Goal: Communication & Community: Answer question/provide support

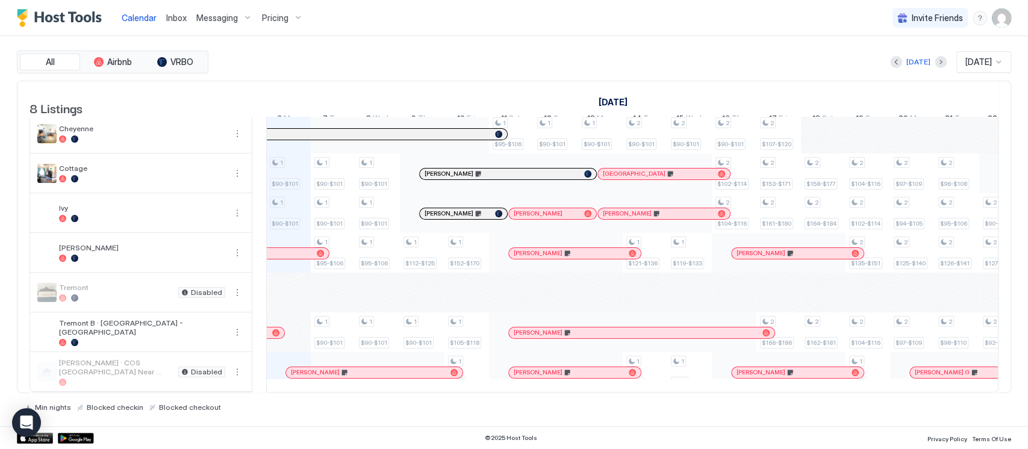
click at [281, 25] on div "Pricing" at bounding box center [282, 18] width 51 height 20
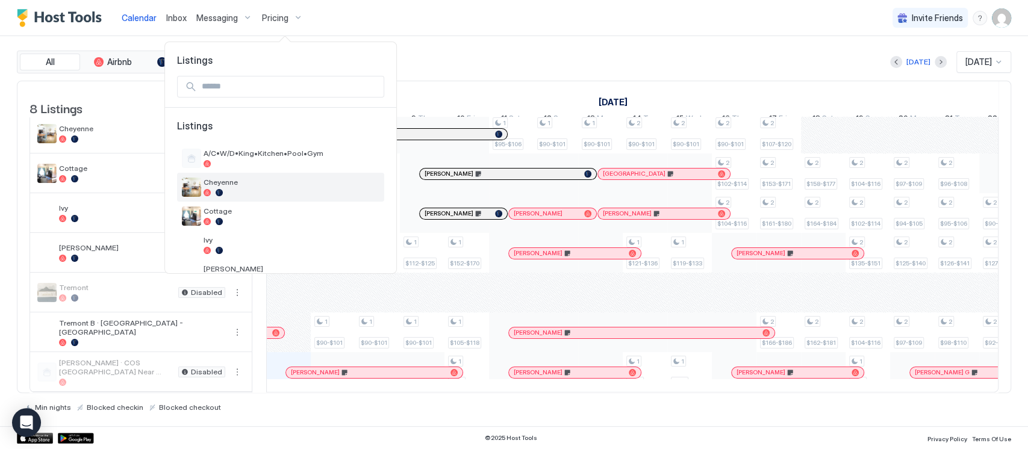
click at [231, 200] on div "Cheyenne" at bounding box center [280, 187] width 207 height 29
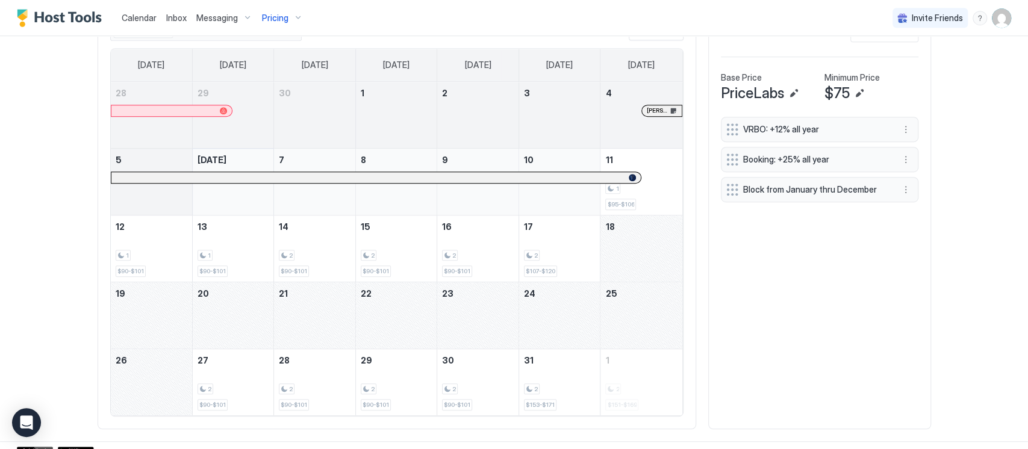
scroll to position [410, 0]
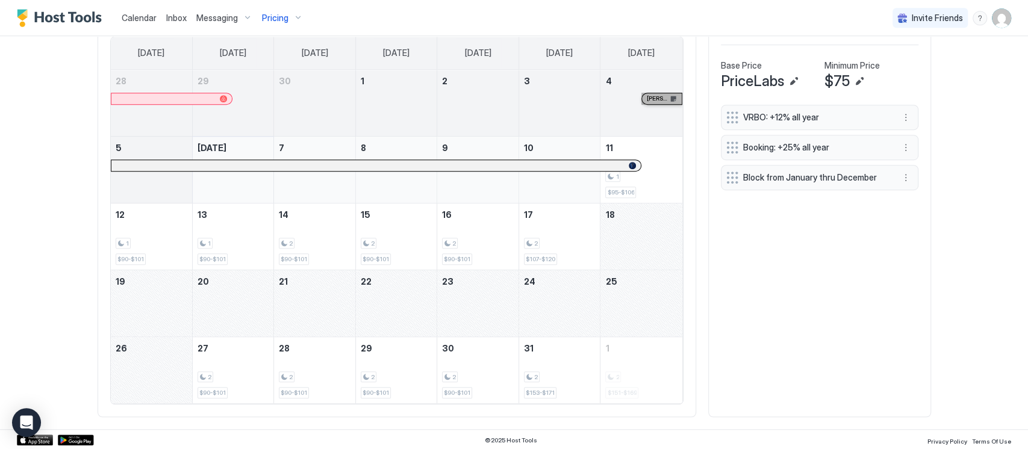
click at [657, 98] on link "[PERSON_NAME]" at bounding box center [661, 99] width 41 height 12
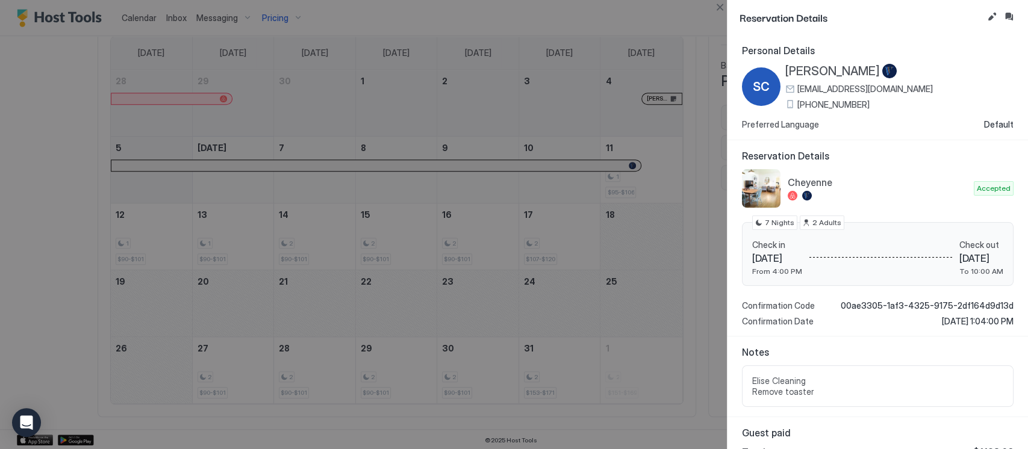
click at [624, 270] on div at bounding box center [514, 224] width 1028 height 449
click at [706, 11] on div at bounding box center [514, 224] width 1028 height 449
click at [712, 12] on button "Close" at bounding box center [719, 7] width 14 height 14
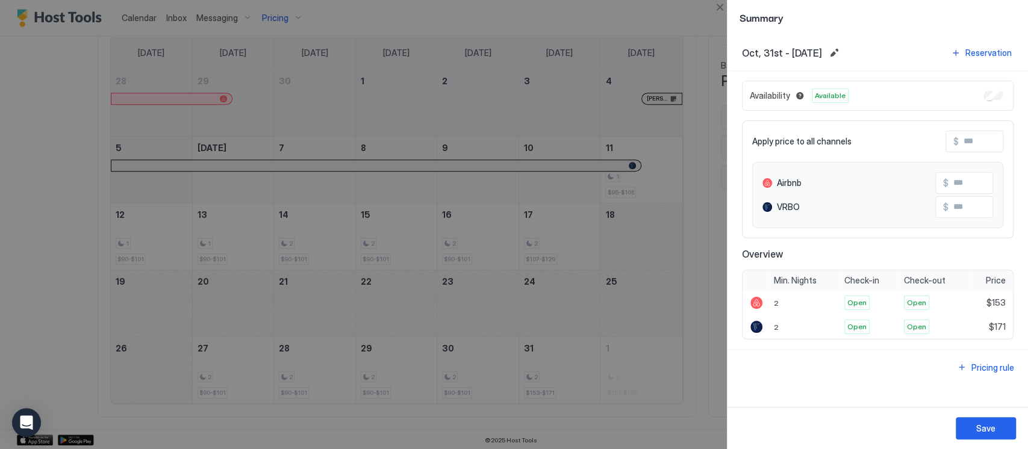
click at [63, 227] on div at bounding box center [514, 224] width 1028 height 449
click at [726, 7] on button "Close" at bounding box center [719, 7] width 14 height 14
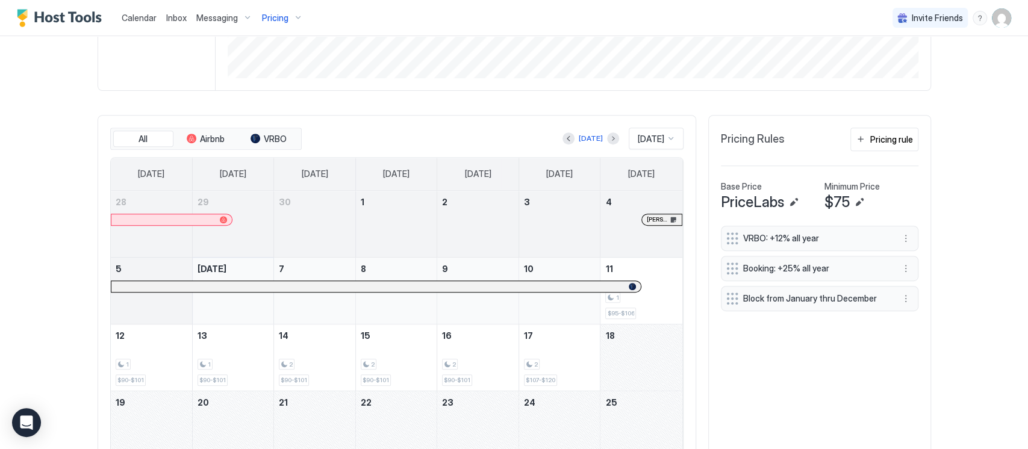
scroll to position [250, 0]
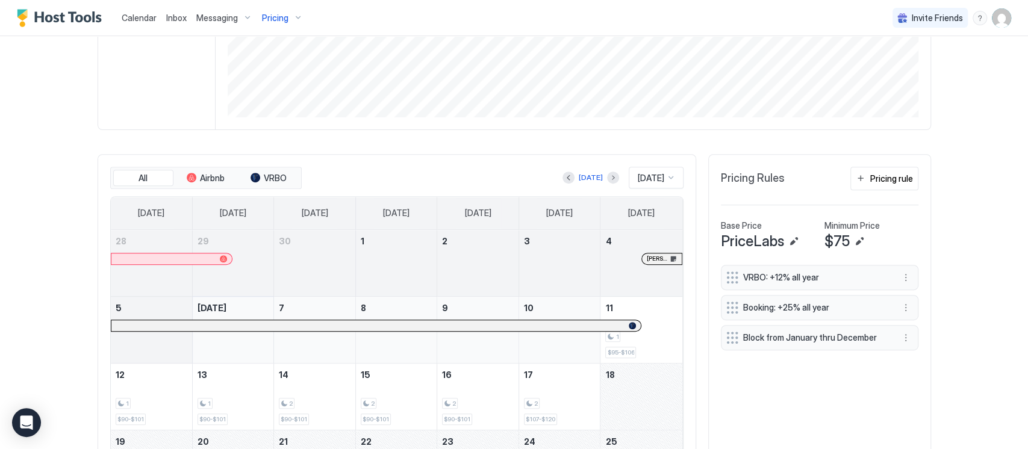
click at [642, 177] on span "[DATE]" at bounding box center [651, 178] width 26 height 11
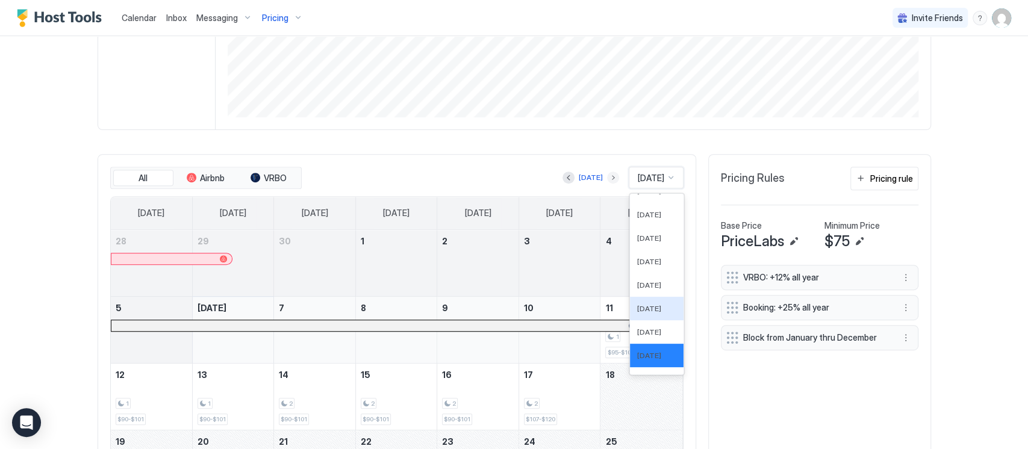
click at [607, 173] on button "Next month" at bounding box center [613, 178] width 12 height 12
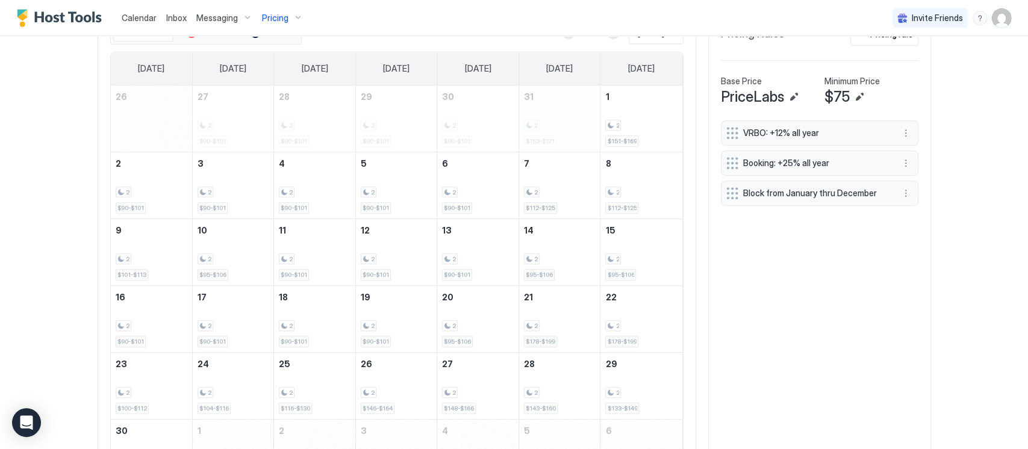
scroll to position [316, 0]
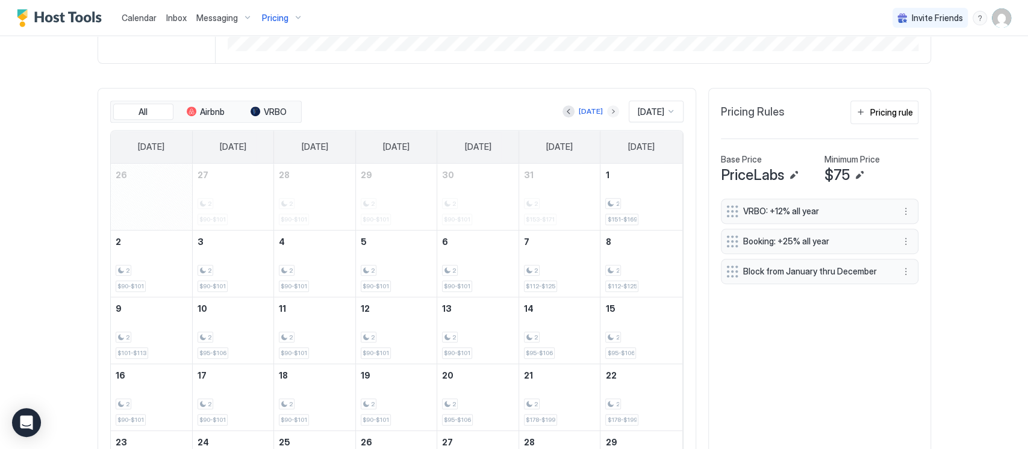
click at [607, 109] on button "Next month" at bounding box center [613, 111] width 12 height 12
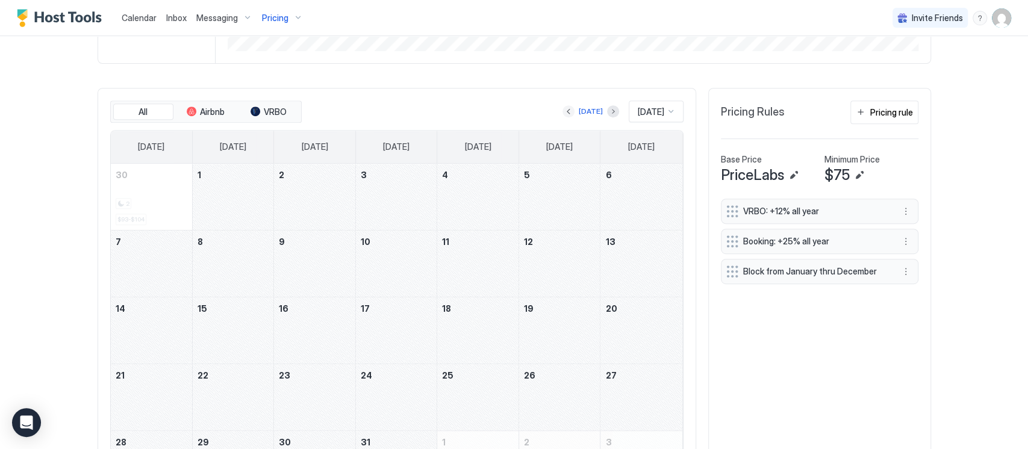
click at [562, 108] on button "Previous month" at bounding box center [568, 111] width 12 height 12
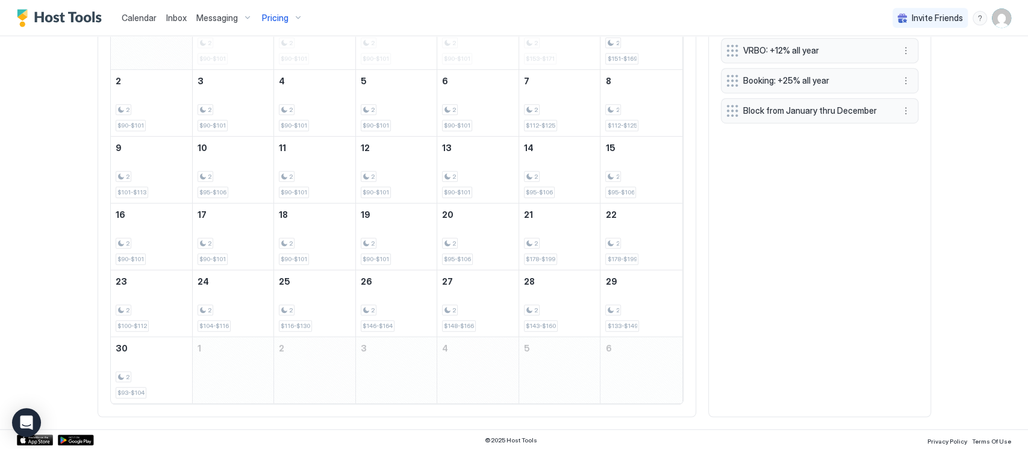
scroll to position [396, 0]
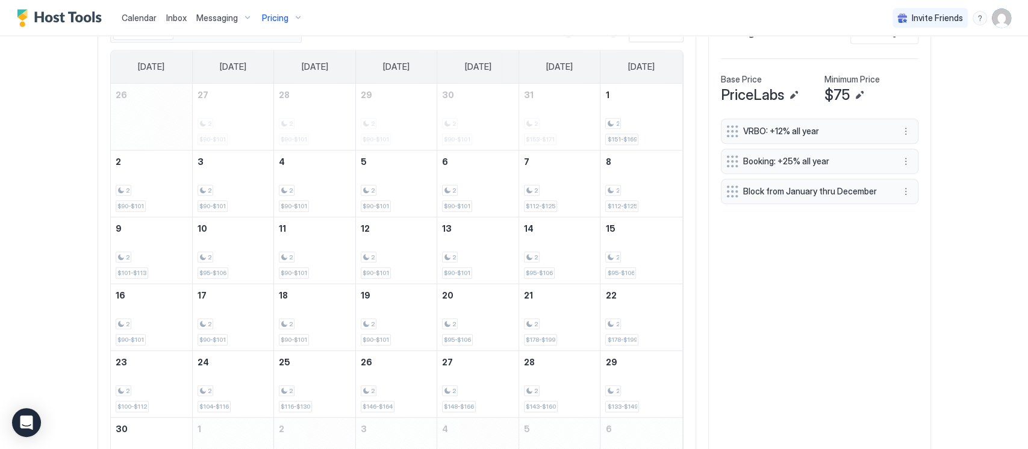
click at [279, 20] on span "Pricing" at bounding box center [275, 18] width 26 height 11
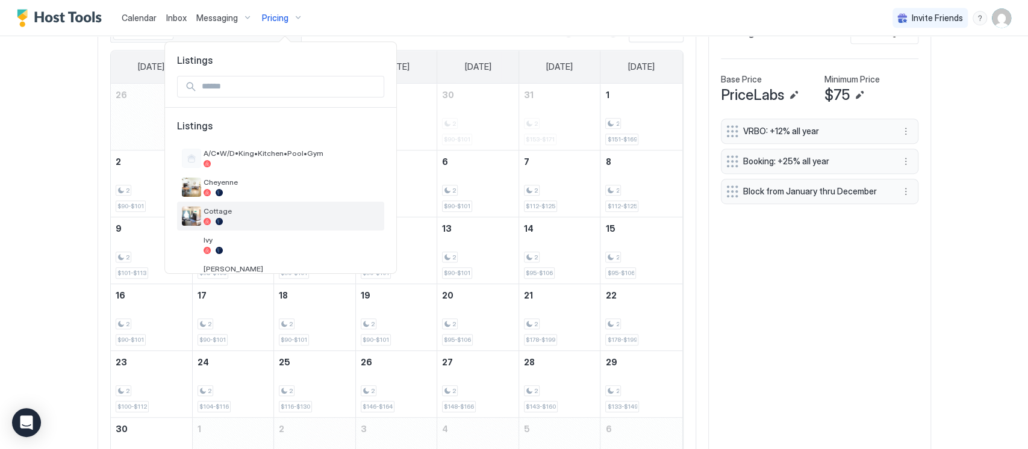
click at [228, 210] on span "Cottage" at bounding box center [292, 211] width 176 height 9
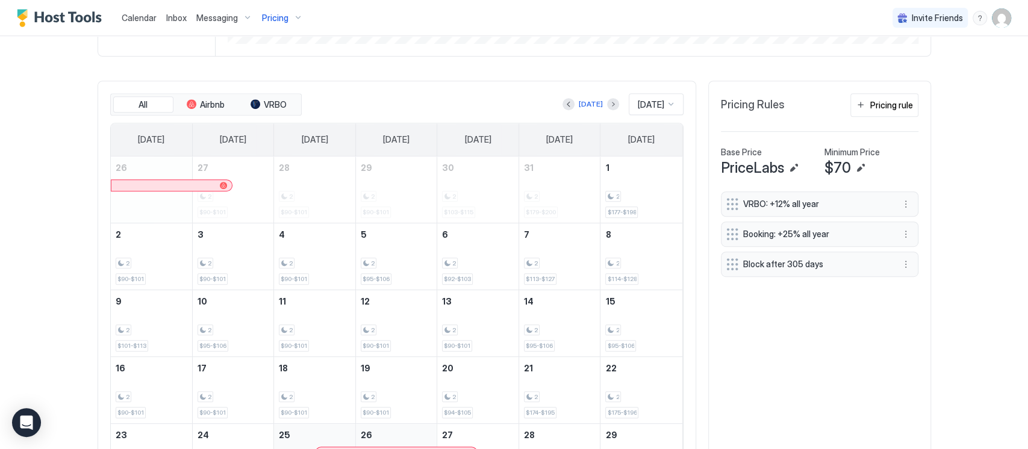
scroll to position [316, 0]
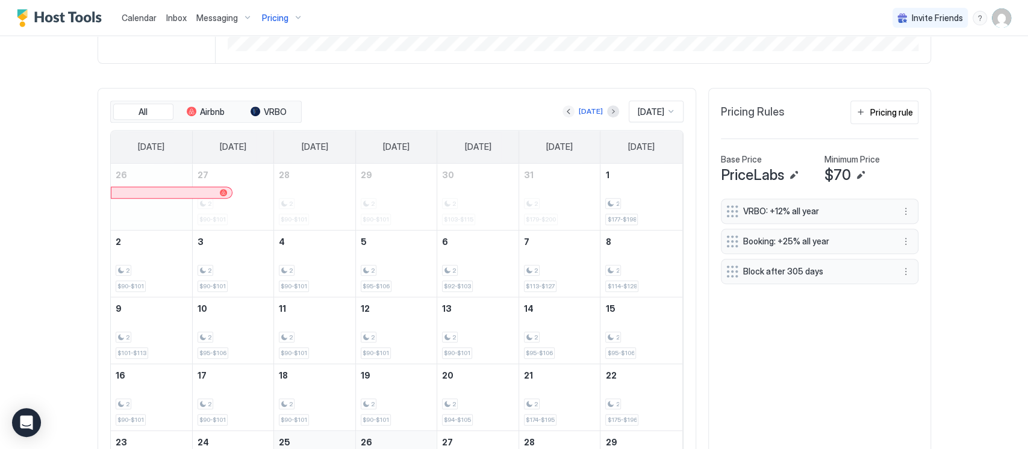
click at [562, 113] on button "Previous month" at bounding box center [568, 111] width 12 height 12
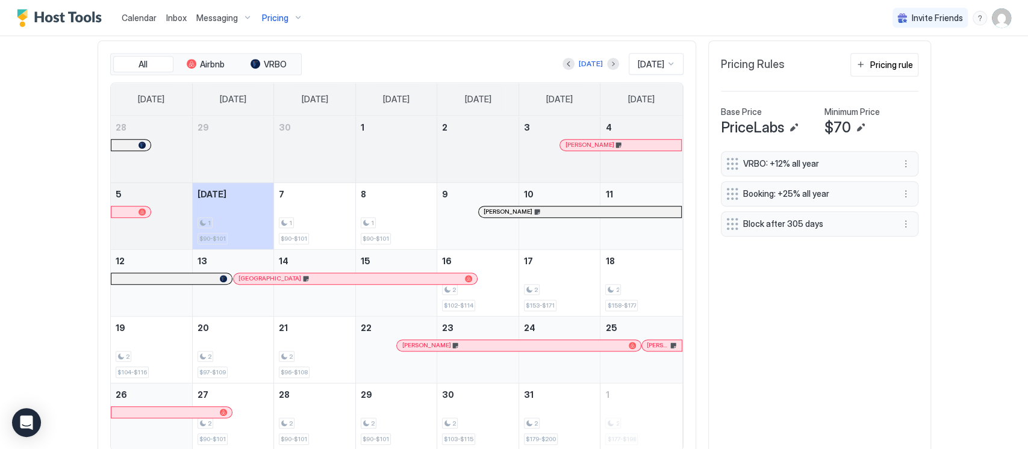
scroll to position [330, 0]
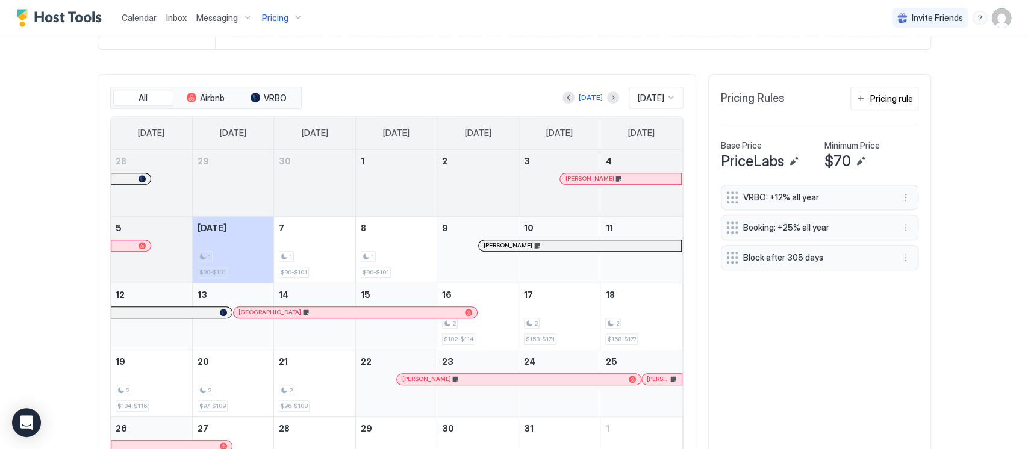
click at [505, 241] on span "[PERSON_NAME]" at bounding box center [507, 245] width 49 height 8
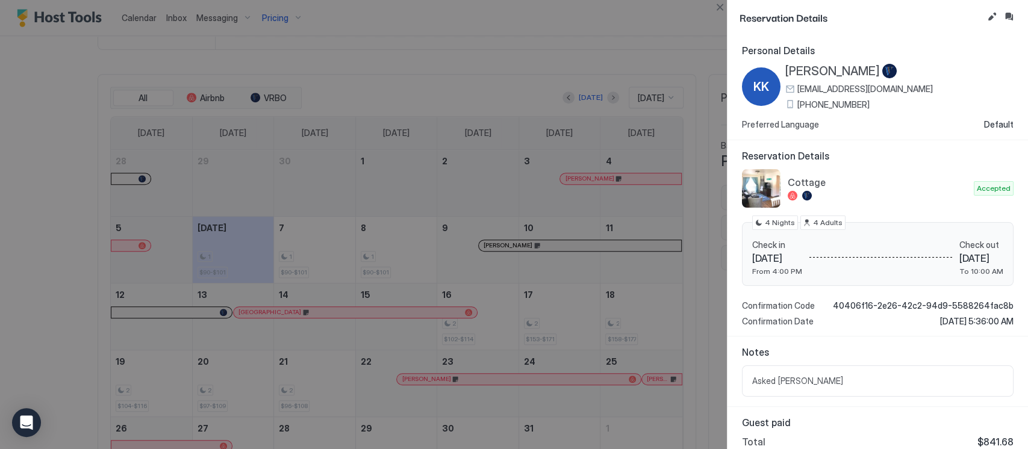
click at [452, 309] on div at bounding box center [514, 224] width 1028 height 449
click at [719, 10] on button "Close" at bounding box center [719, 7] width 14 height 14
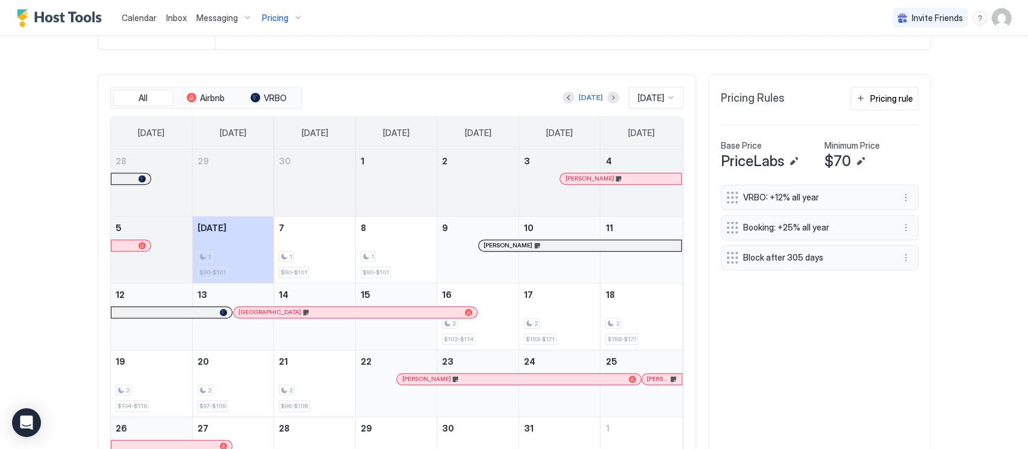
click at [443, 308] on div "[GEOGRAPHIC_DATA]" at bounding box center [349, 312] width 222 height 8
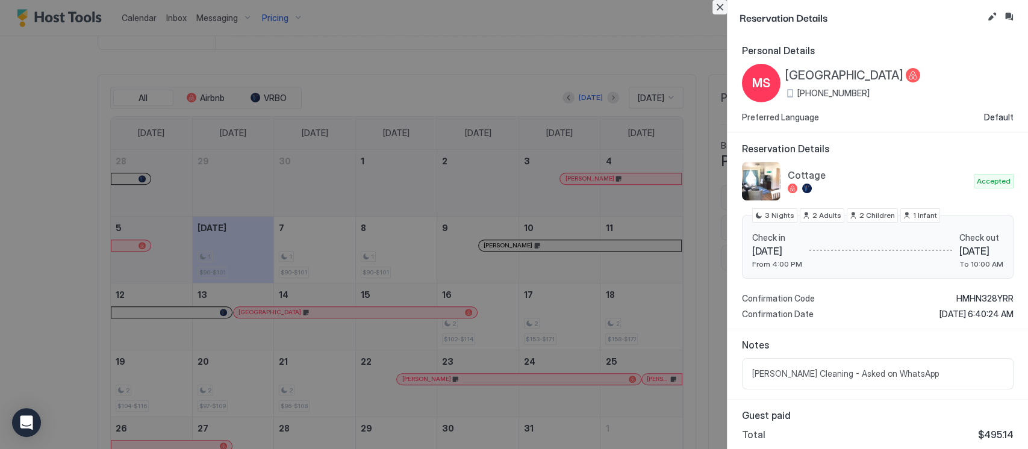
click at [721, 7] on button "Close" at bounding box center [719, 7] width 14 height 14
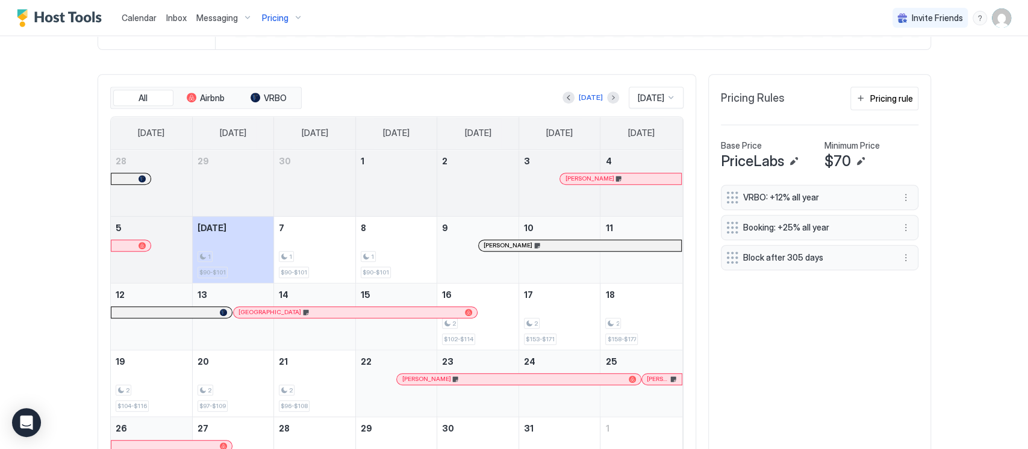
click at [457, 336] on div "[PERSON_NAME]" at bounding box center [513, 379] width 222 height 8
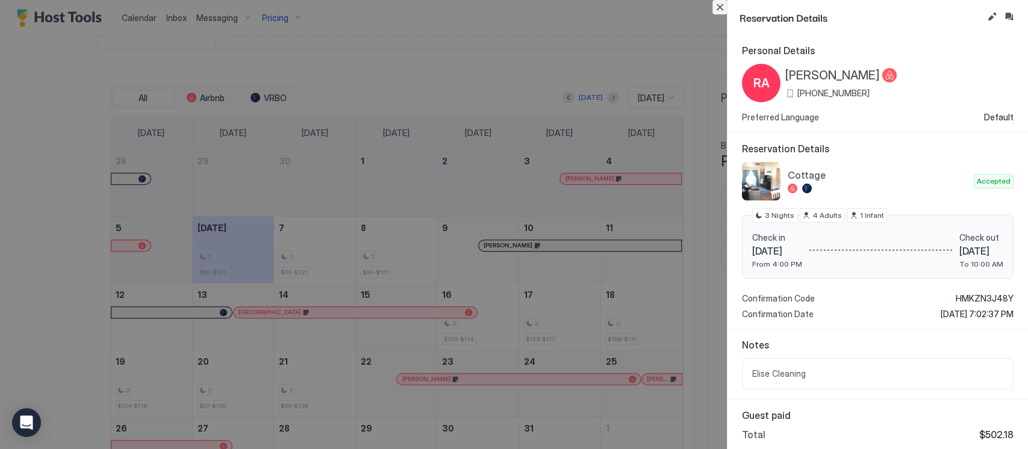
click at [723, 3] on button "Close" at bounding box center [719, 7] width 14 height 14
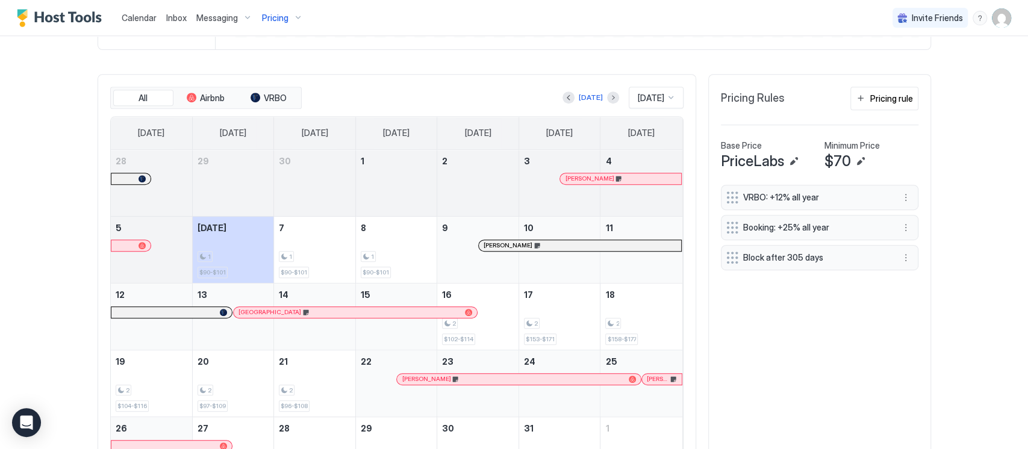
click at [650, 336] on span "[PERSON_NAME]" at bounding box center [658, 379] width 22 height 8
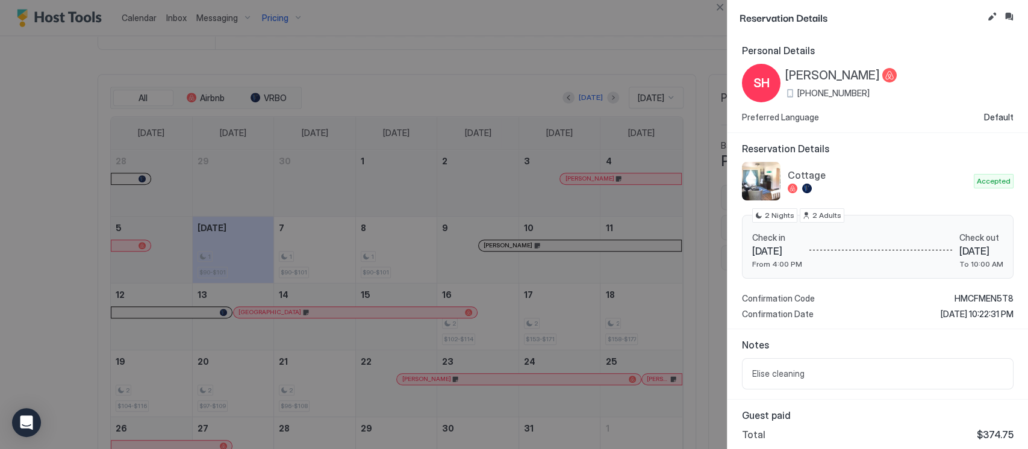
click at [518, 246] on div at bounding box center [514, 224] width 1028 height 449
click at [720, 1] on button "Close" at bounding box center [719, 7] width 14 height 14
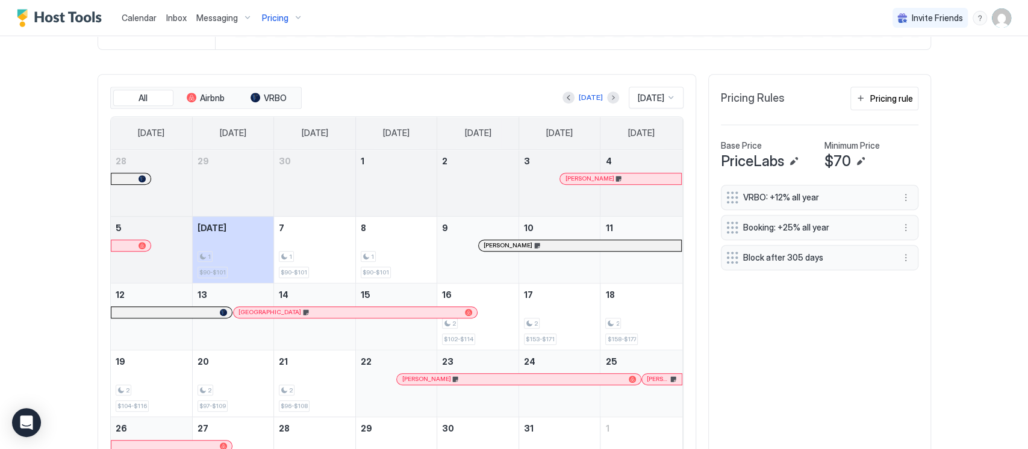
click at [636, 241] on div "[PERSON_NAME]" at bounding box center [579, 245] width 193 height 8
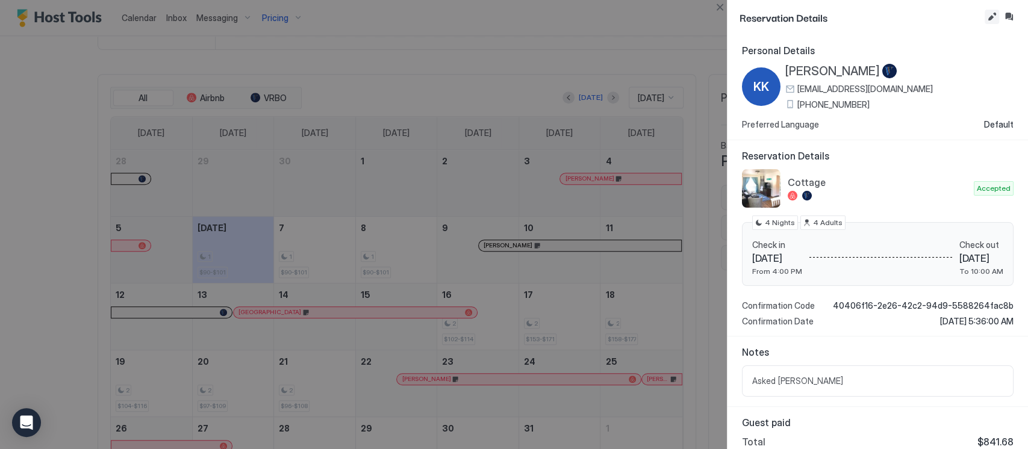
click at [770, 16] on button "Edit reservation" at bounding box center [991, 17] width 14 height 14
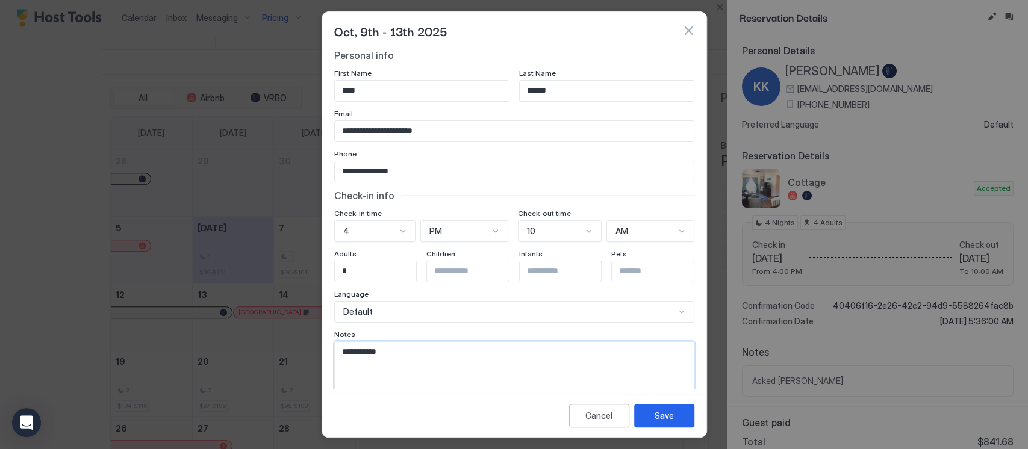
click at [343, 336] on textarea "**********" at bounding box center [508, 371] width 347 height 59
click at [391, 336] on textarea "*****" at bounding box center [508, 371] width 347 height 59
type textarea "**********"
click at [664, 336] on button "Save" at bounding box center [664, 415] width 60 height 23
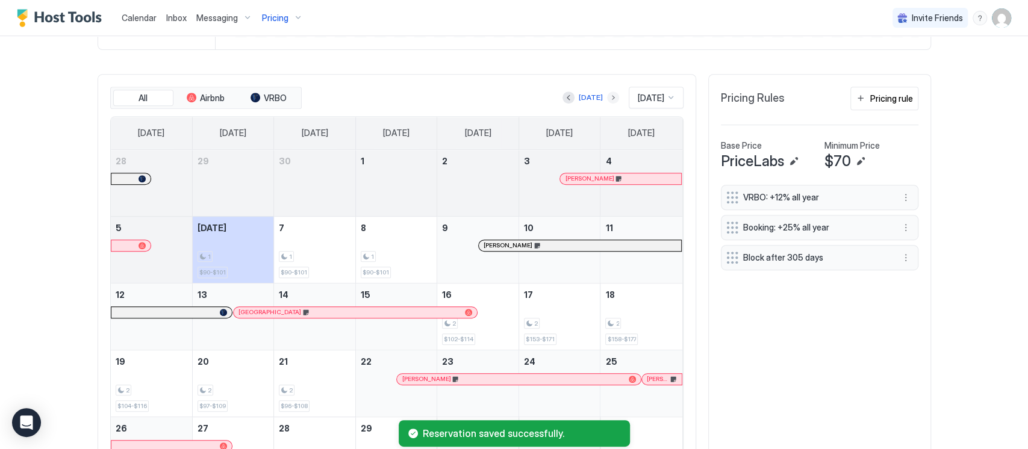
click at [607, 99] on button "Next month" at bounding box center [613, 98] width 12 height 12
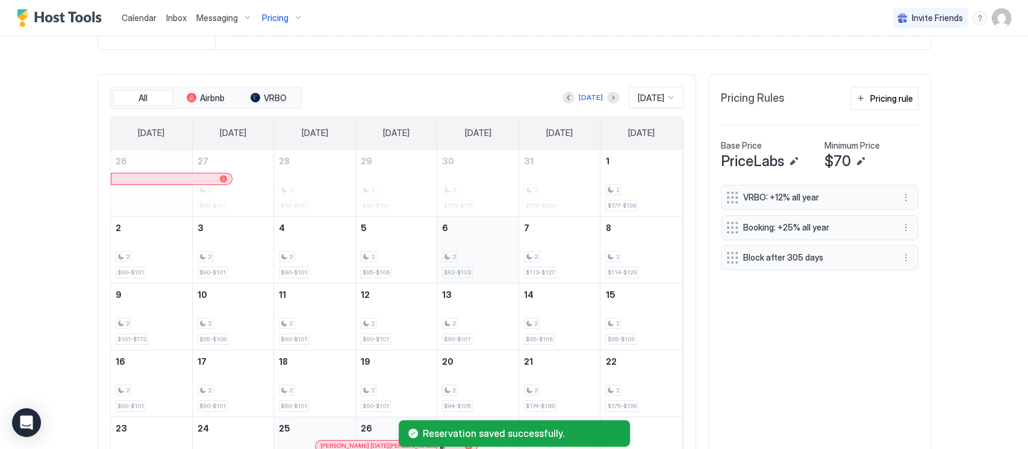
scroll to position [410, 0]
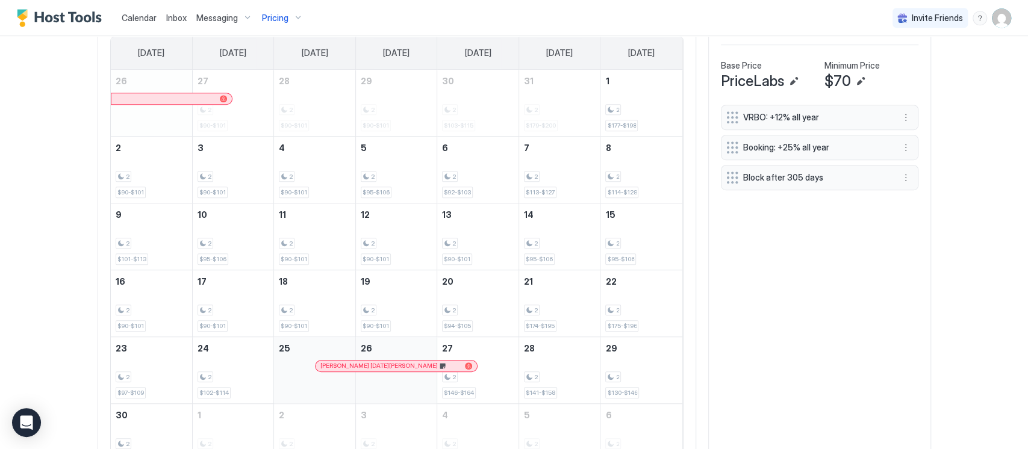
click at [425, 336] on div "[PERSON_NAME] [DATE][PERSON_NAME]" at bounding box center [390, 366] width 140 height 8
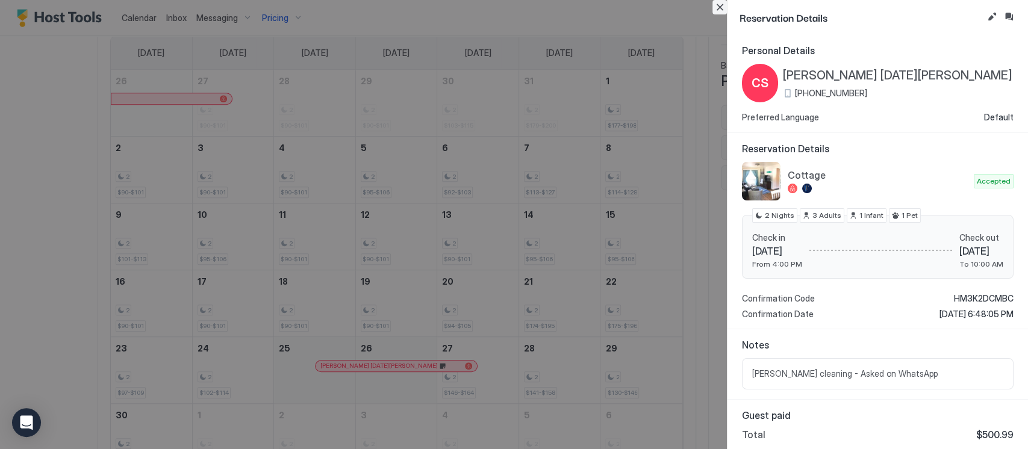
click at [719, 6] on button "Close" at bounding box center [719, 7] width 14 height 14
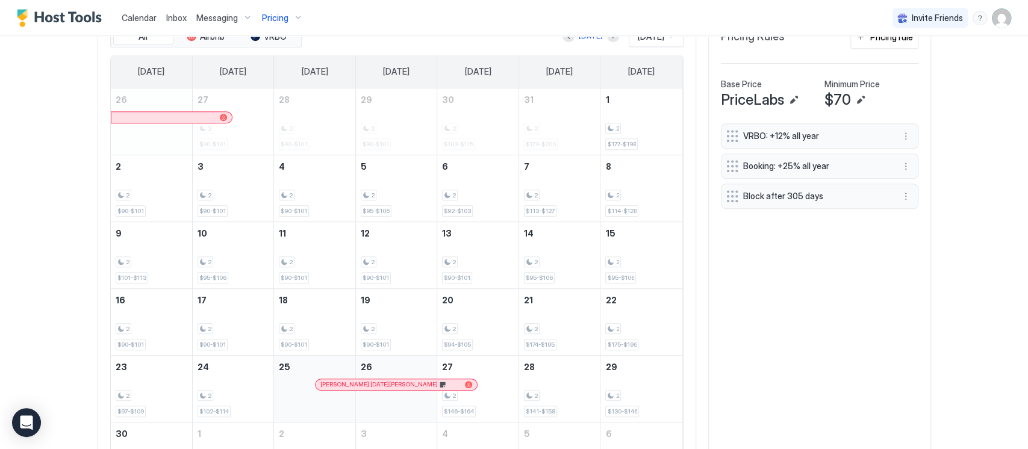
scroll to position [236, 0]
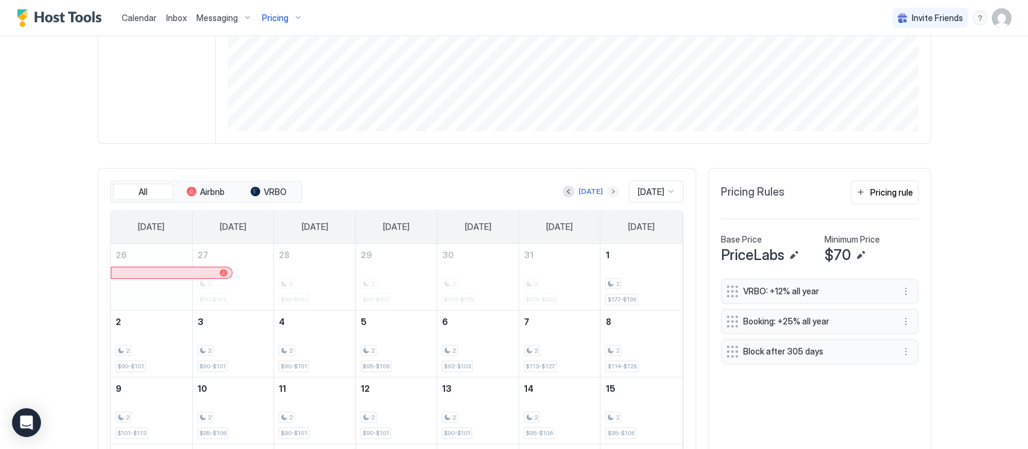
click at [607, 195] on button "Next month" at bounding box center [613, 191] width 12 height 12
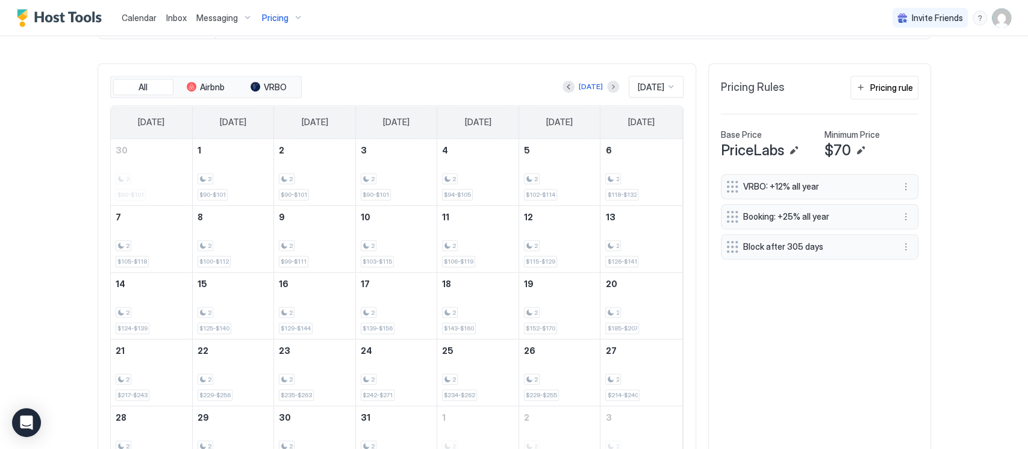
scroll to position [250, 0]
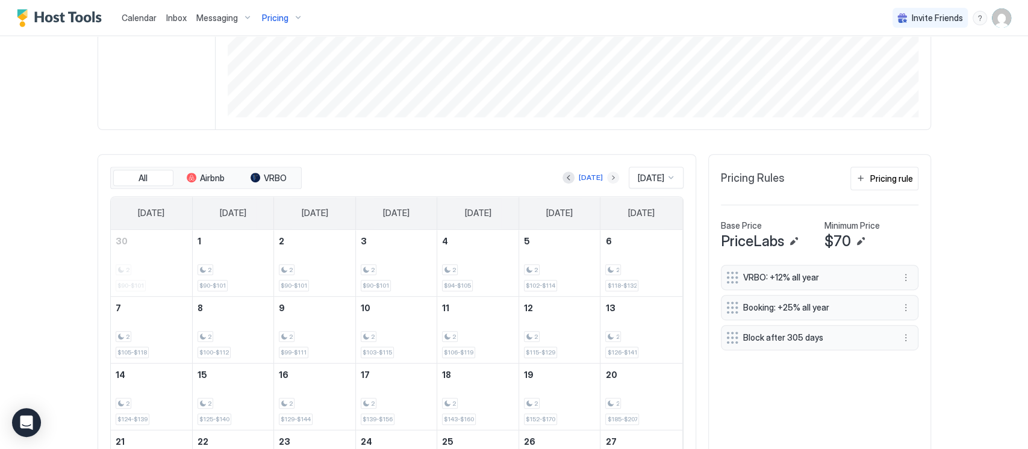
click at [607, 175] on button "Next month" at bounding box center [613, 178] width 12 height 12
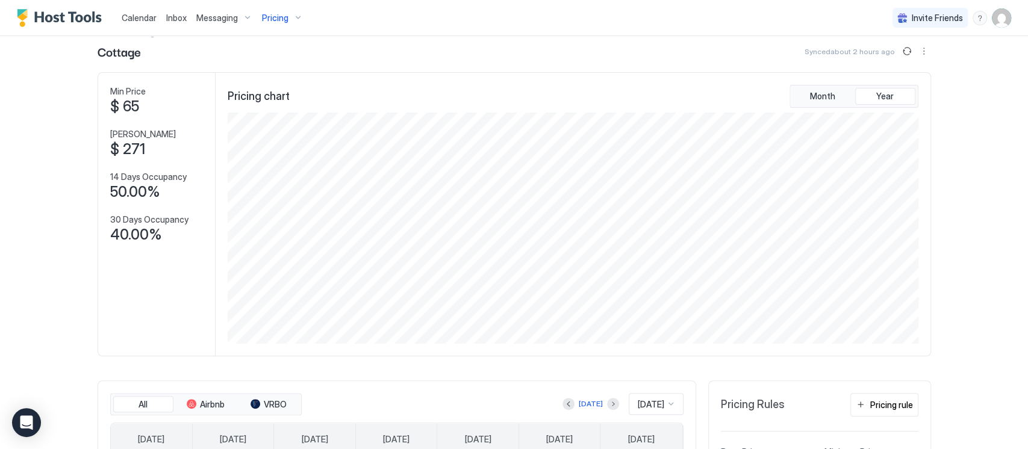
scroll to position [9, 0]
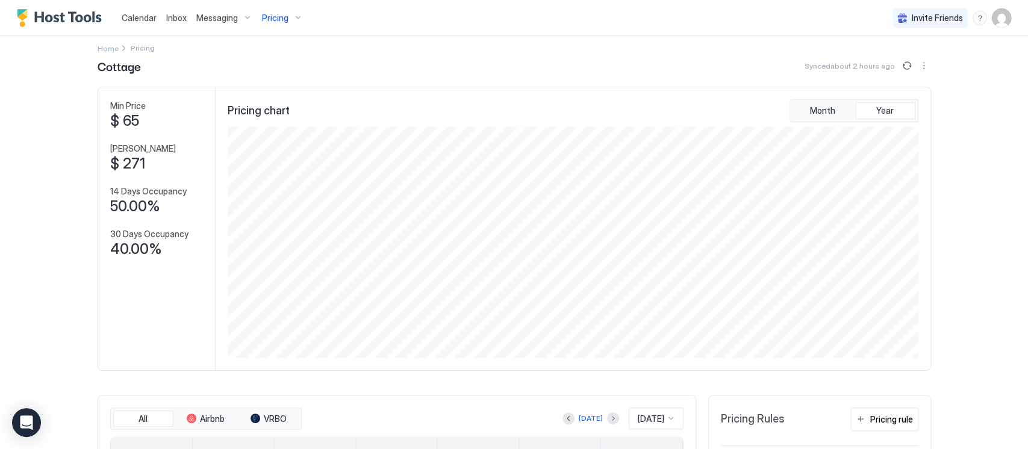
click at [294, 18] on div "Pricing" at bounding box center [282, 18] width 51 height 20
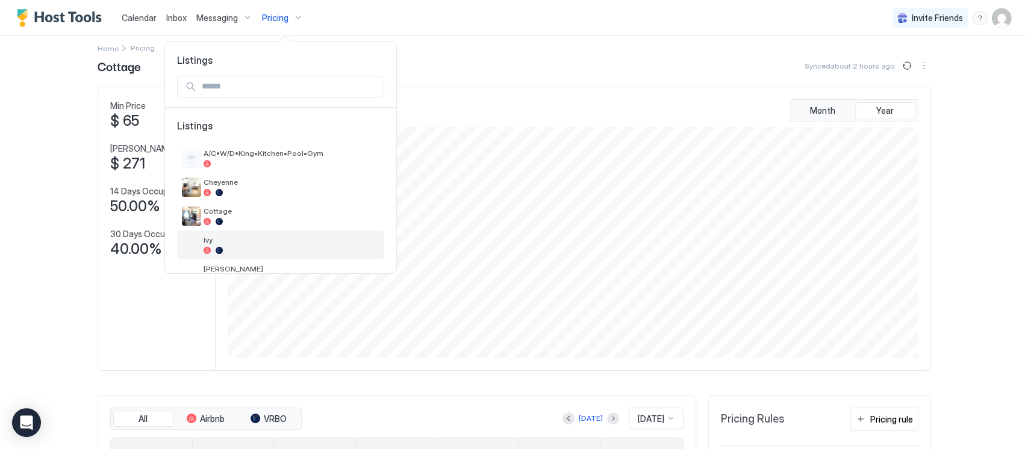
click at [226, 237] on span "Ivy" at bounding box center [292, 239] width 176 height 9
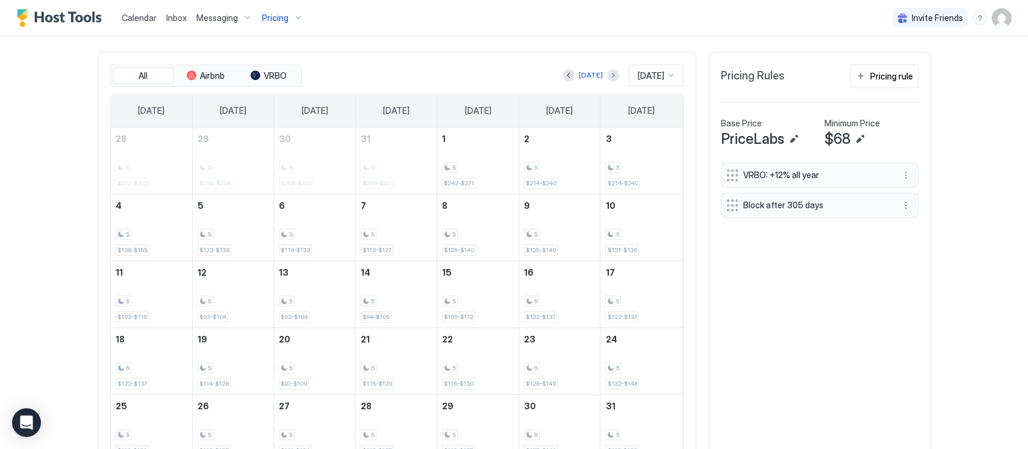
scroll to position [330, 0]
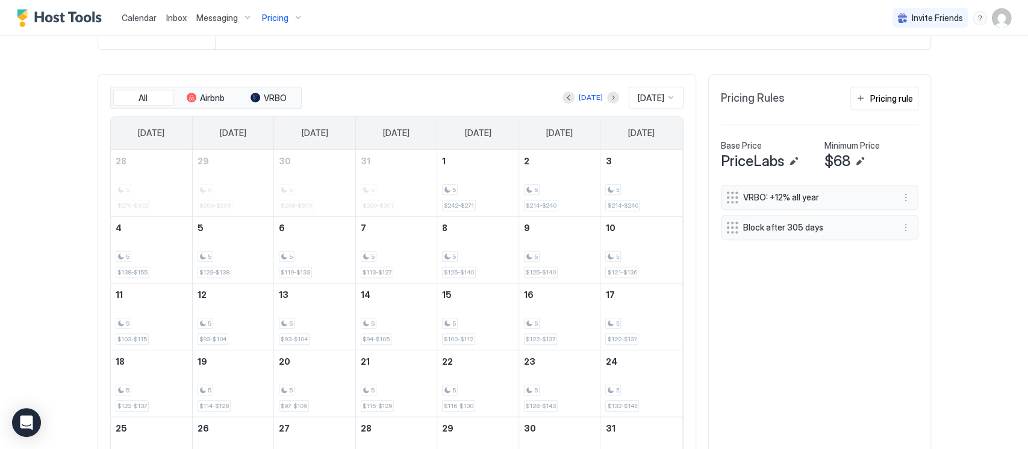
click at [646, 94] on span "Jan 2026" at bounding box center [651, 98] width 26 height 11
click at [640, 207] on span "[DATE]" at bounding box center [649, 207] width 24 height 9
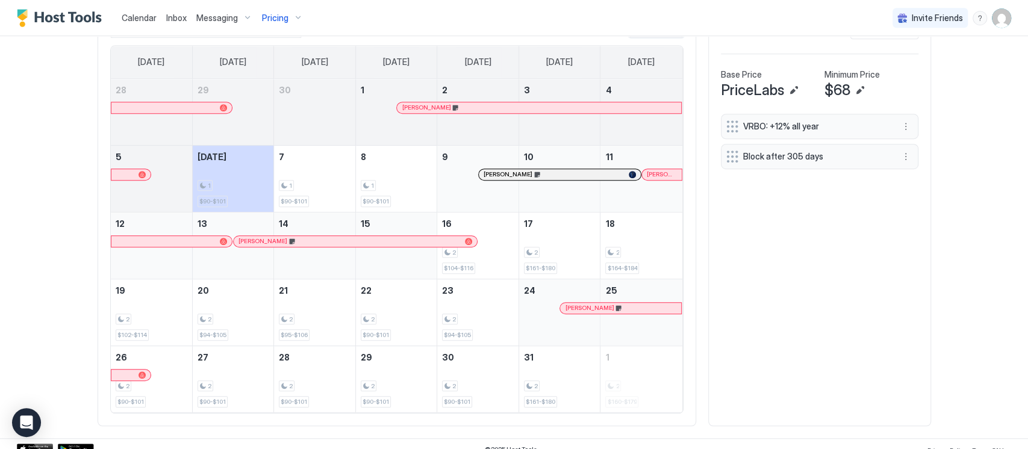
click at [455, 239] on div "[PERSON_NAME]" at bounding box center [355, 241] width 234 height 8
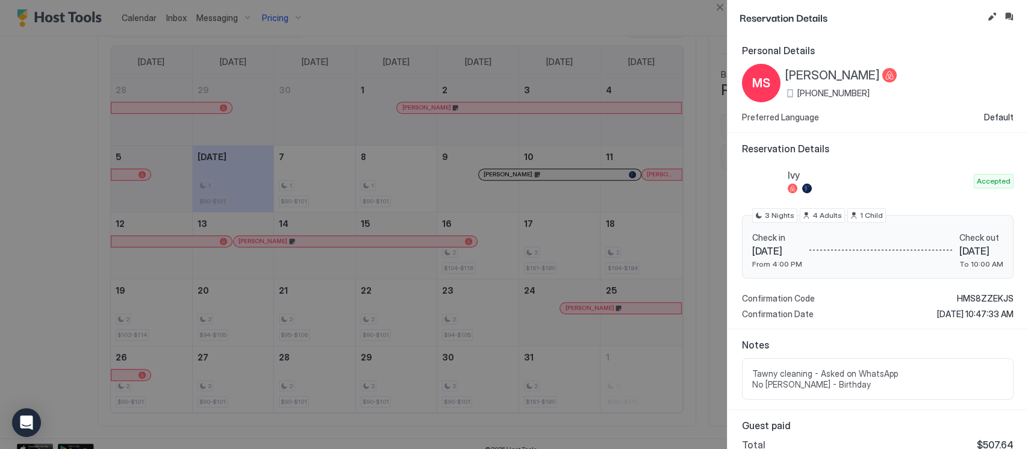
click at [491, 176] on div at bounding box center [514, 224] width 1028 height 449
click at [720, 4] on button "Close" at bounding box center [719, 7] width 14 height 14
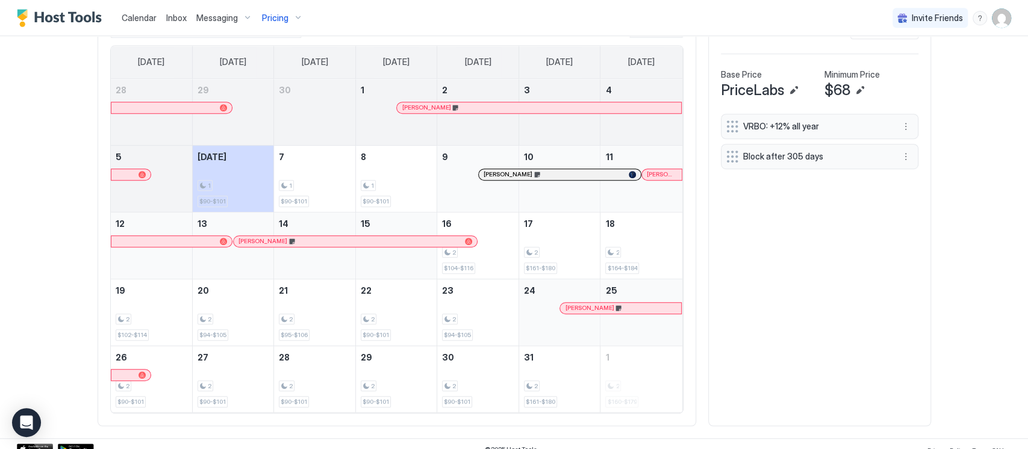
click at [488, 170] on div at bounding box center [484, 175] width 10 height 10
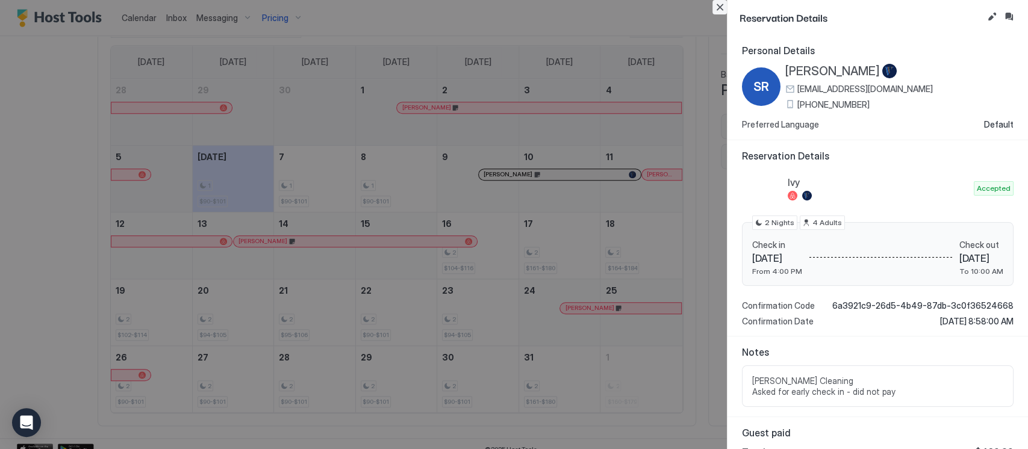
click at [721, 2] on button "Close" at bounding box center [719, 7] width 14 height 14
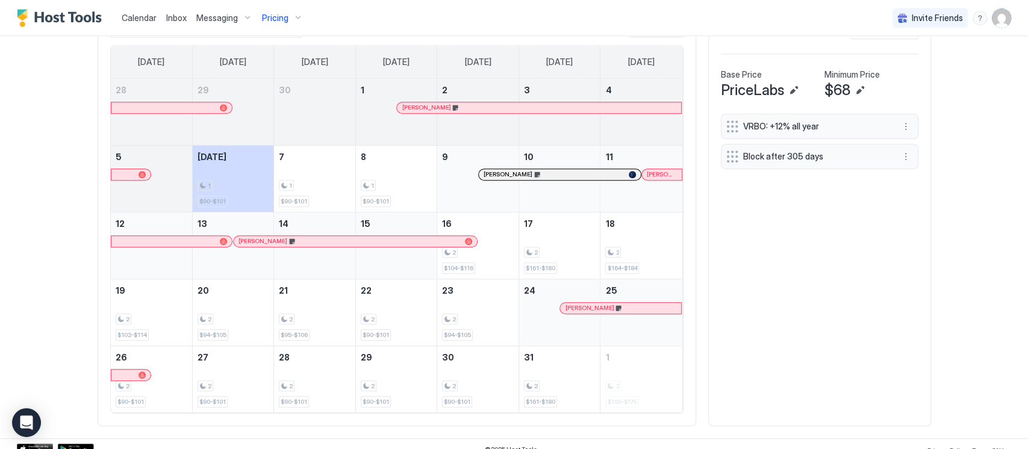
click at [651, 175] on span "[PERSON_NAME]" at bounding box center [662, 174] width 30 height 8
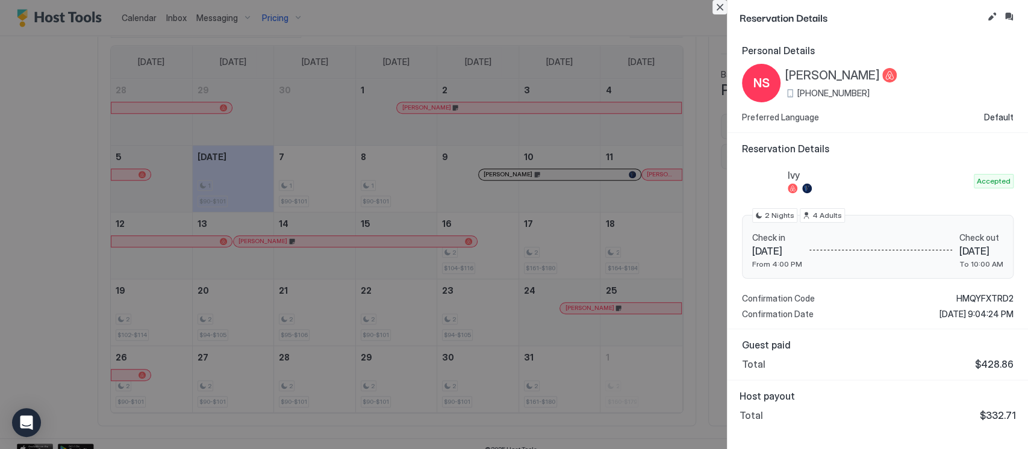
click at [721, 2] on button "Close" at bounding box center [719, 7] width 14 height 14
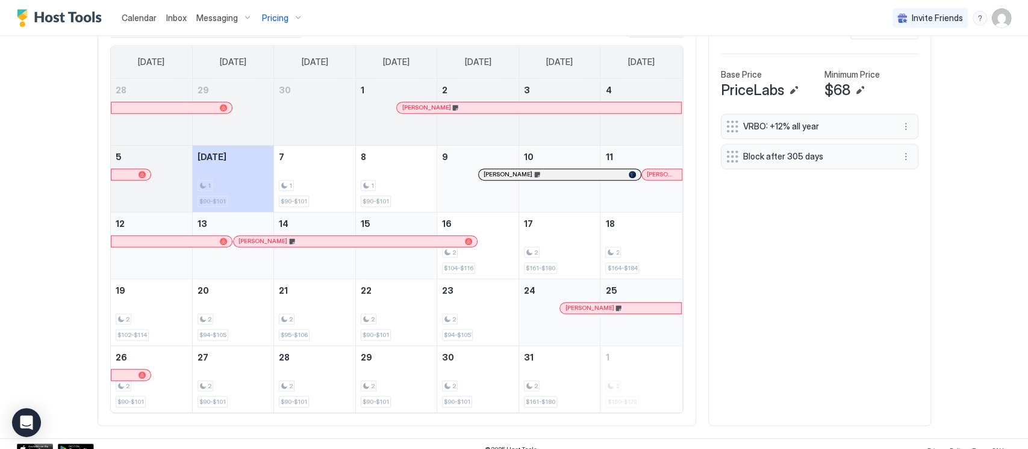
click at [582, 308] on span "[PERSON_NAME]" at bounding box center [589, 308] width 49 height 8
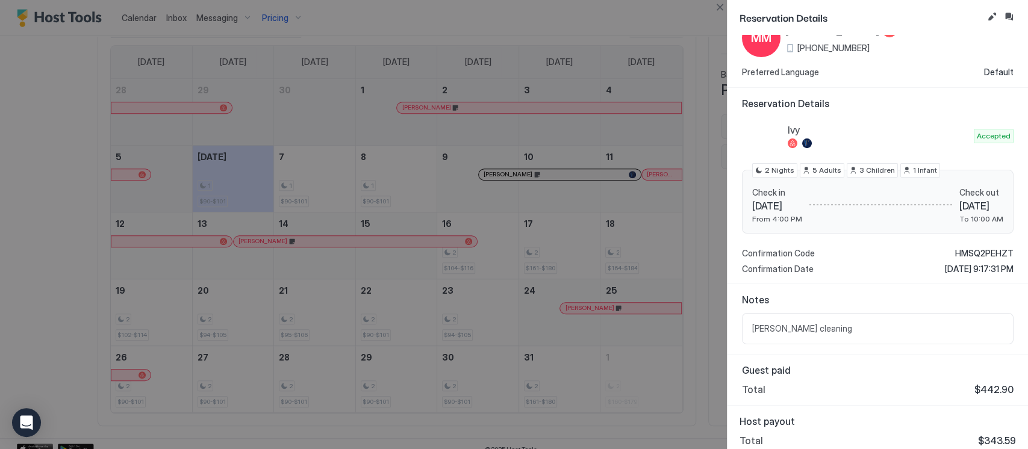
scroll to position [51, 0]
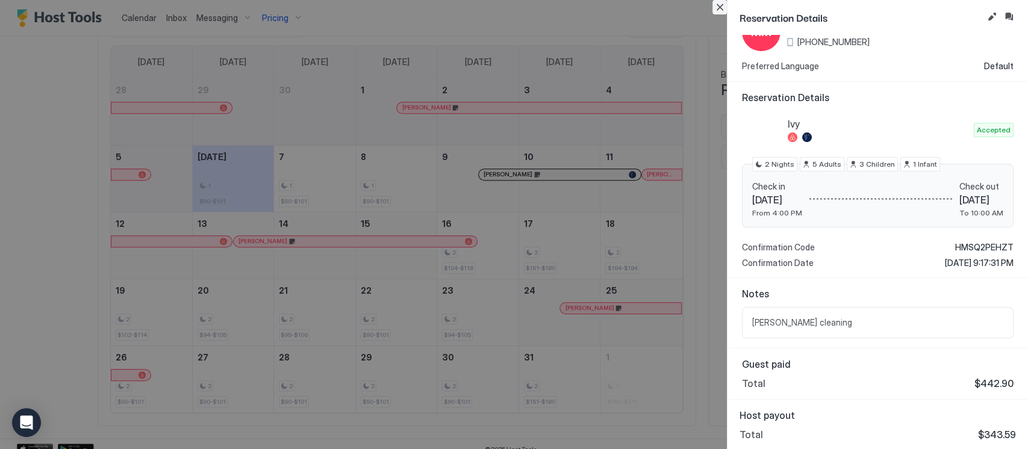
click at [721, 11] on button "Close" at bounding box center [719, 7] width 14 height 14
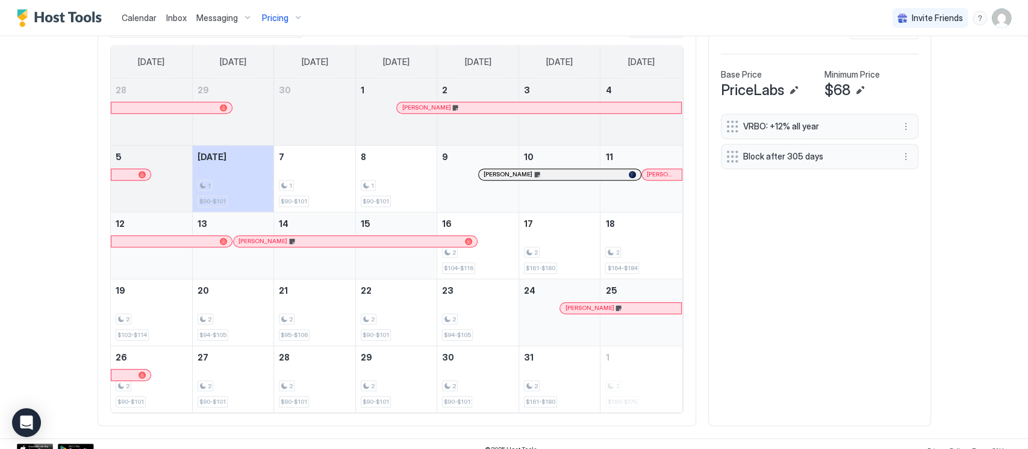
scroll to position [328, 0]
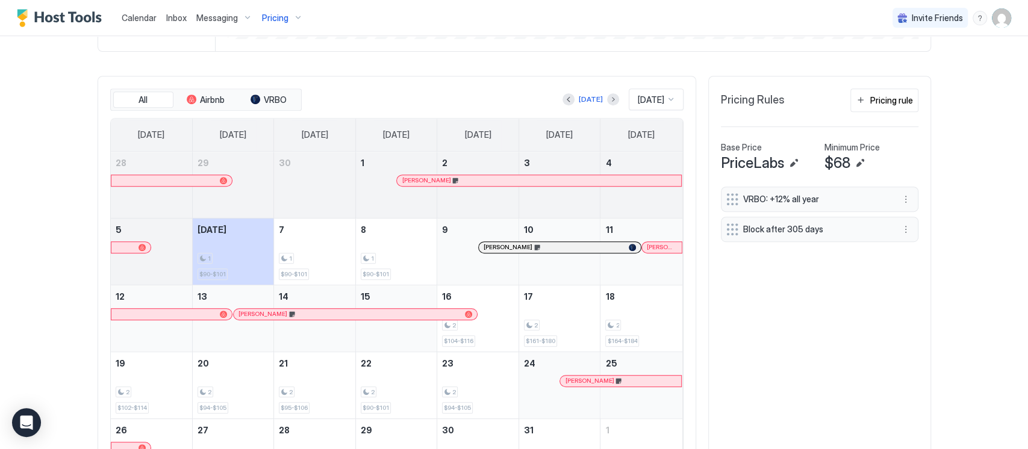
click at [595, 81] on div "Ivy Synced about 2 hours ago Min Price $ 76 Max Price $ 323 14 Days Occupancy 5…" at bounding box center [514, 124] width 833 height 774
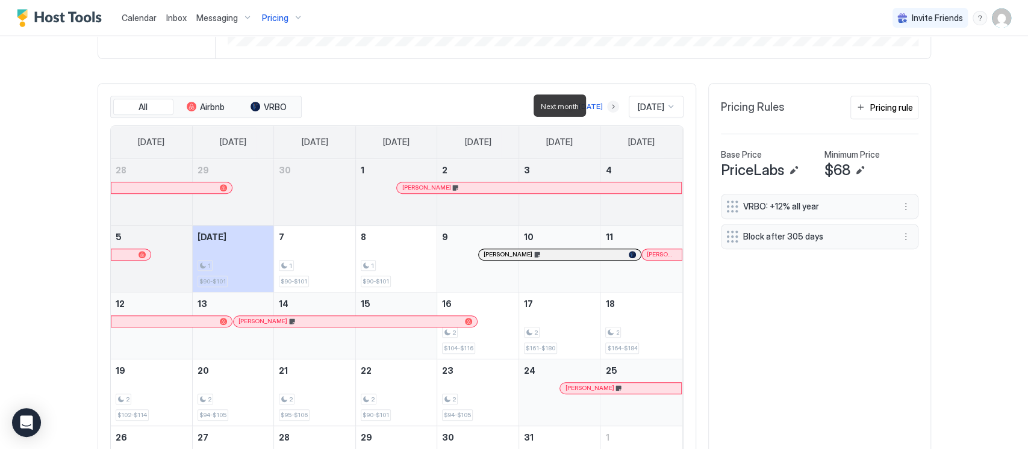
click at [607, 104] on button "Next month" at bounding box center [613, 107] width 12 height 12
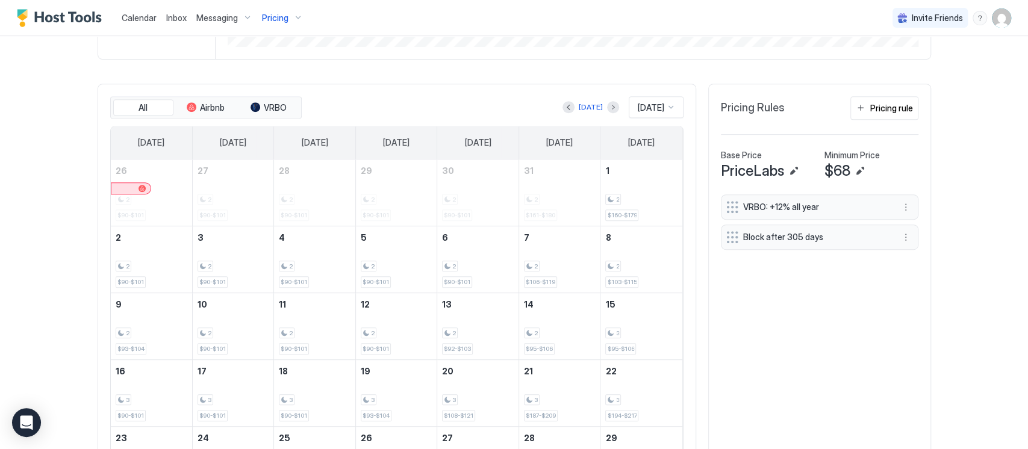
scroll to position [316, 0]
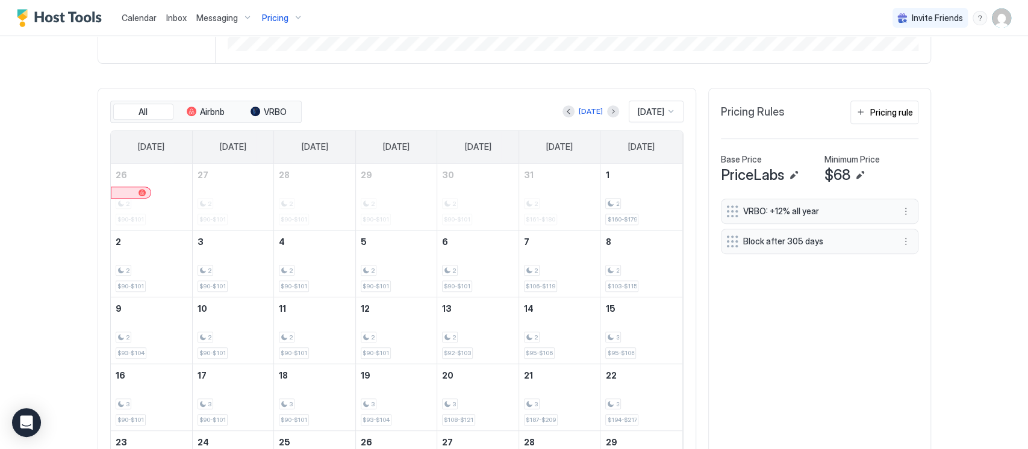
click at [607, 105] on div at bounding box center [613, 111] width 12 height 12
drag, startPoint x: 595, startPoint y: 110, endPoint x: 597, endPoint y: 121, distance: 11.0
click at [607, 110] on button "Next month" at bounding box center [613, 111] width 12 height 12
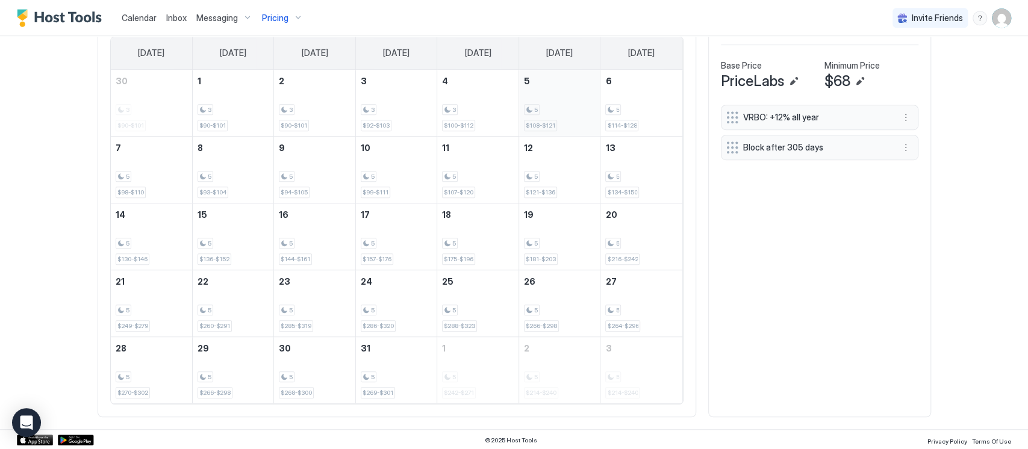
scroll to position [250, 0]
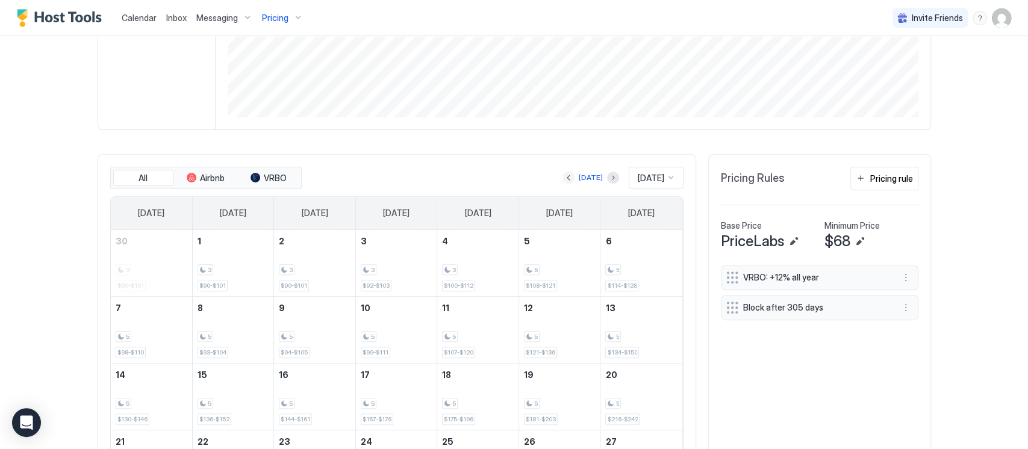
click at [562, 178] on button "Previous month" at bounding box center [568, 178] width 12 height 12
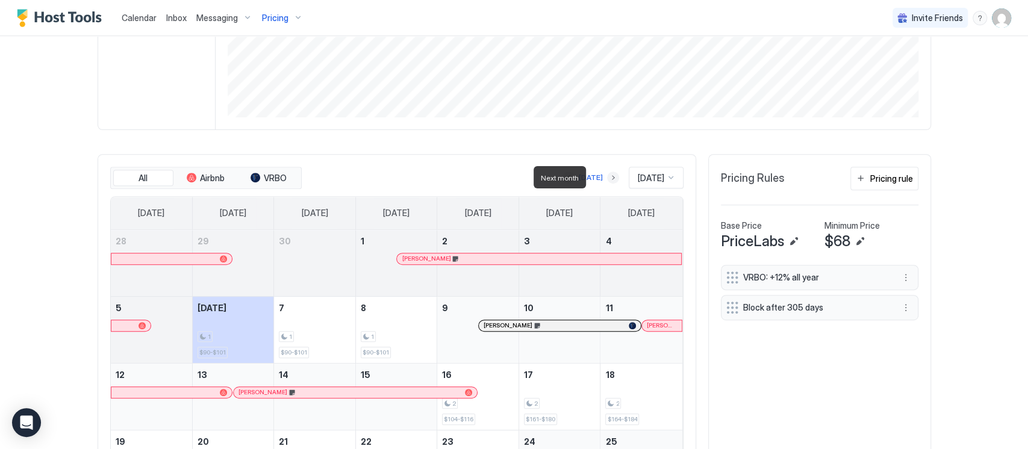
click at [645, 174] on span "[DATE]" at bounding box center [651, 178] width 26 height 11
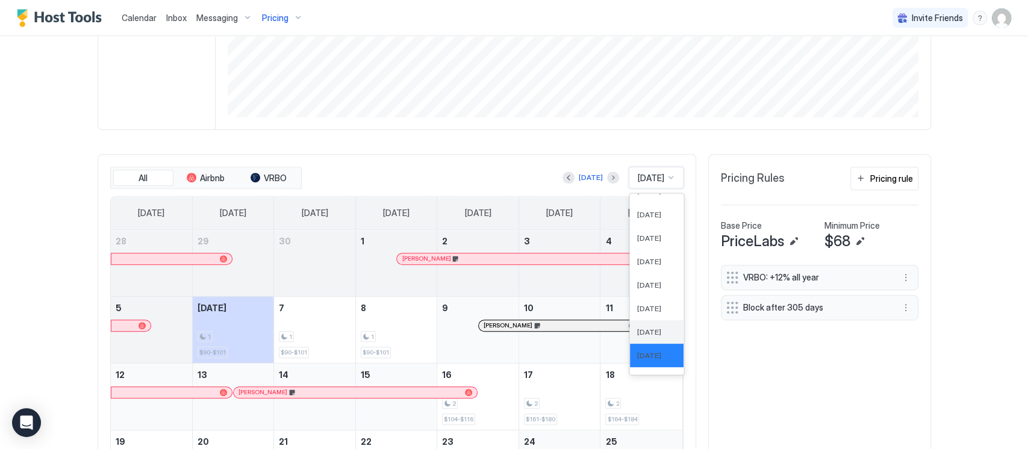
scroll to position [414, 0]
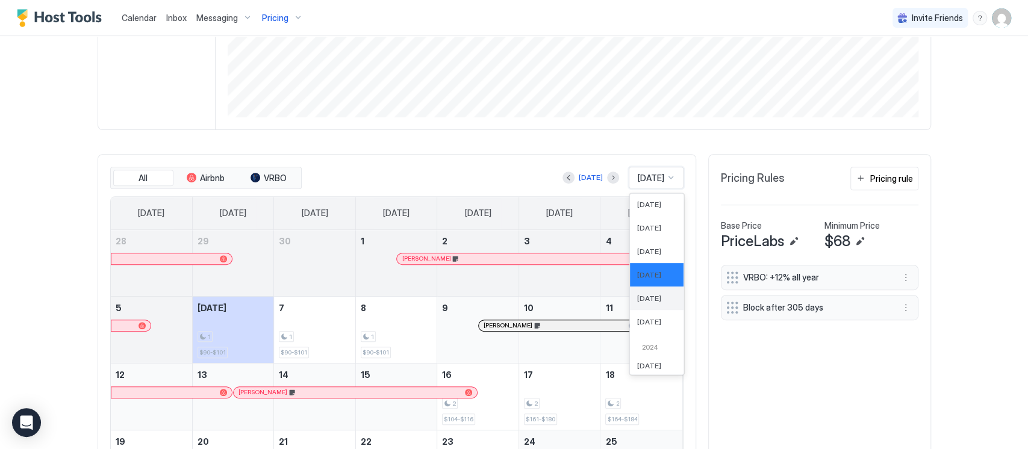
click at [637, 295] on span "Nov 2025" at bounding box center [649, 298] width 24 height 9
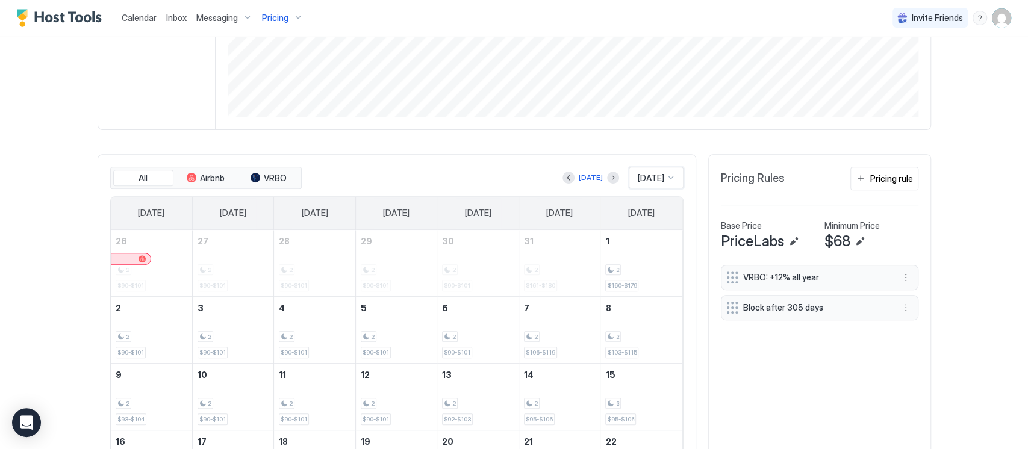
click at [650, 182] on div "Nov 2025" at bounding box center [656, 178] width 55 height 22
click at [606, 178] on div "Today option Nov 2025, selected. 61 results available. Use Up and Down to choos…" at bounding box center [493, 178] width 379 height 22
click at [606, 178] on div "Today Nov 2025" at bounding box center [493, 178] width 379 height 22
click at [607, 175] on button "Next month" at bounding box center [613, 178] width 12 height 12
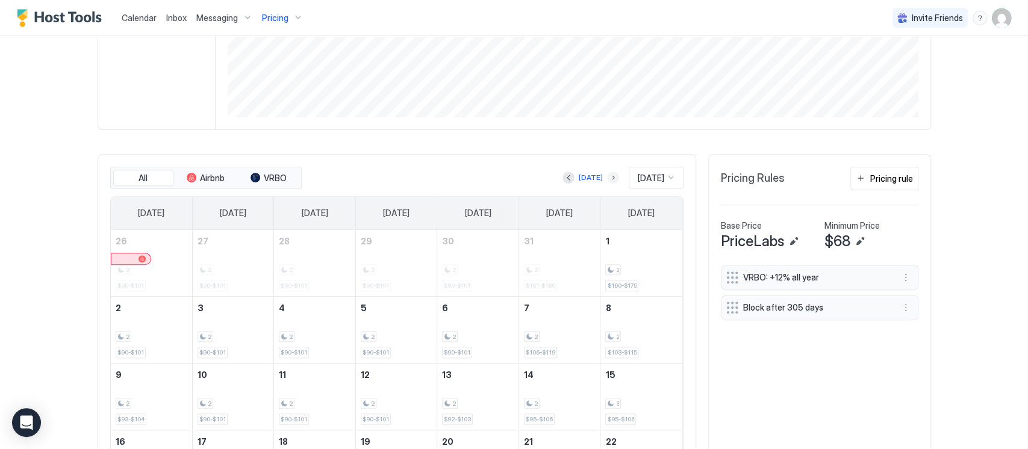
click at [607, 176] on button "Next month" at bounding box center [613, 178] width 12 height 12
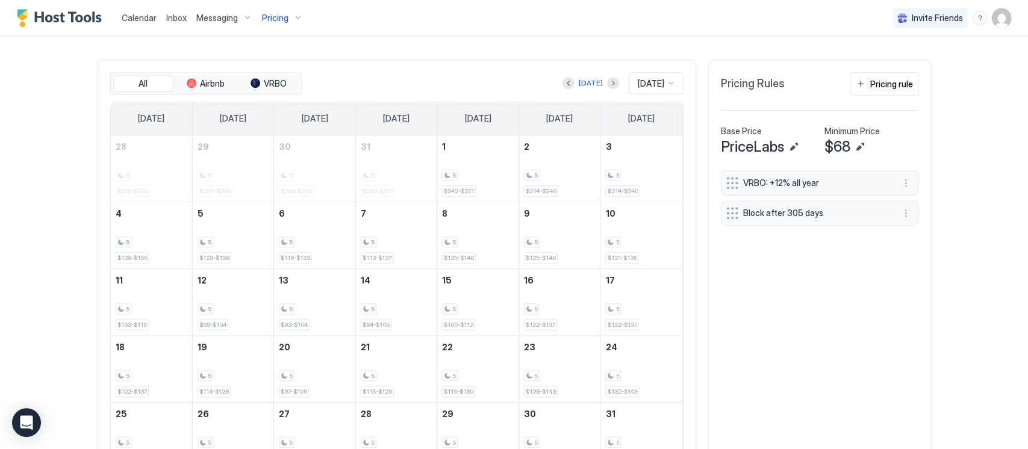
scroll to position [330, 0]
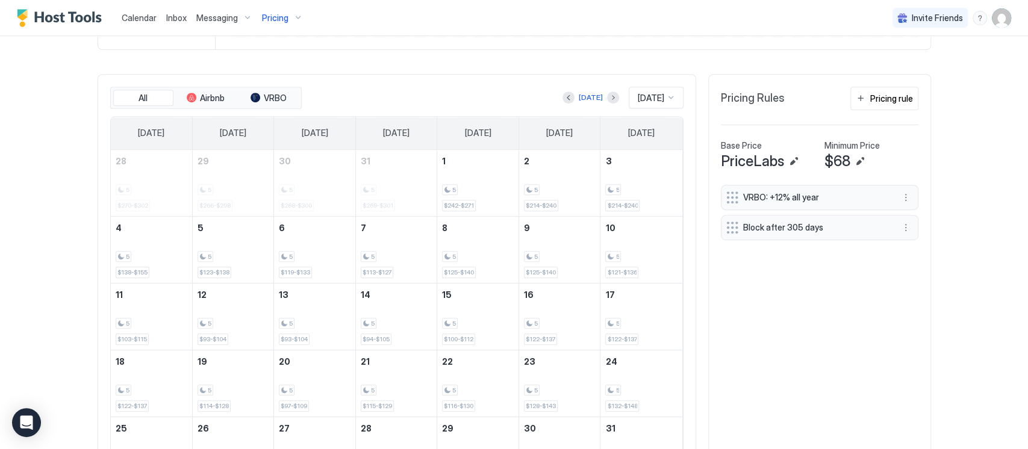
click at [562, 99] on button "Previous month" at bounding box center [568, 98] width 12 height 12
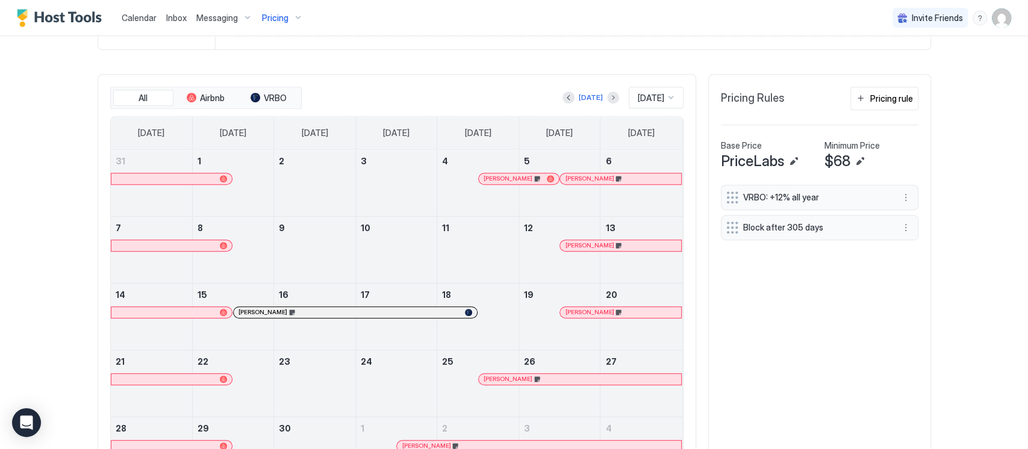
click at [474, 91] on div "Today Sep 2025" at bounding box center [493, 98] width 379 height 22
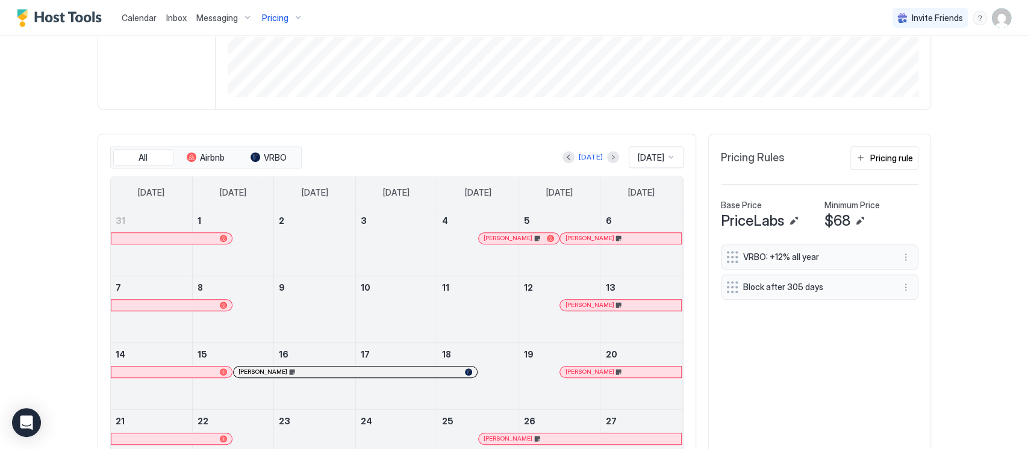
scroll to position [89, 0]
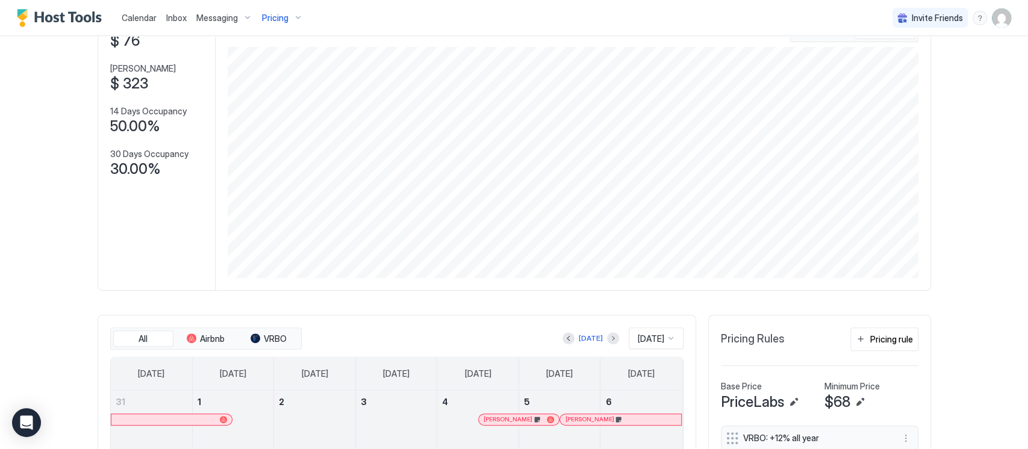
click at [291, 20] on div "Pricing" at bounding box center [282, 18] width 51 height 20
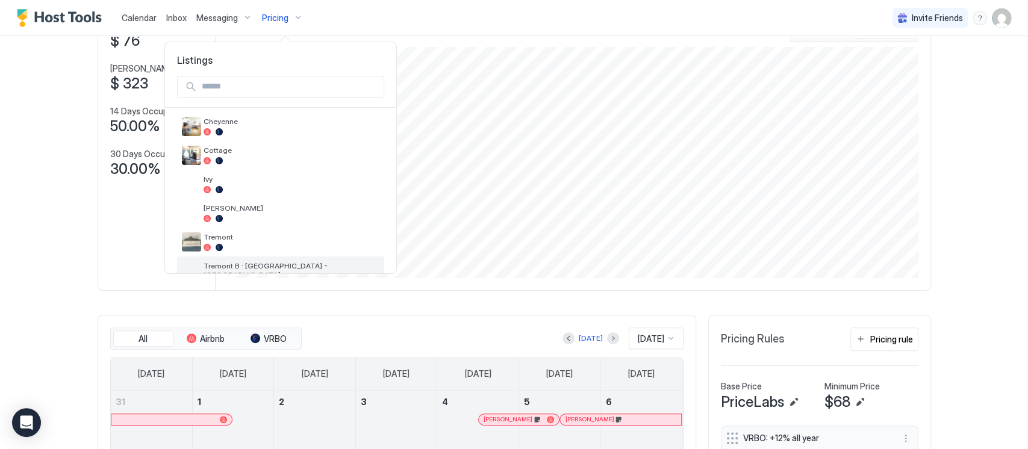
scroll to position [80, 0]
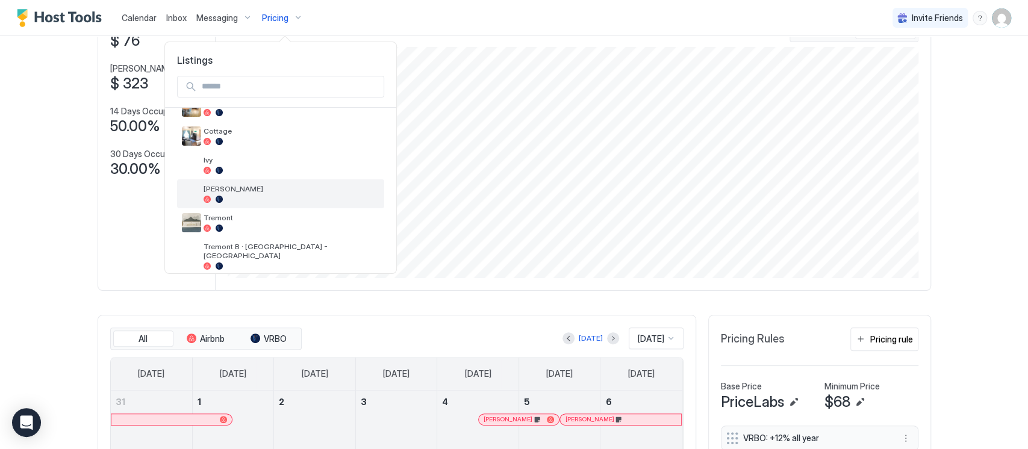
click at [226, 191] on span "[PERSON_NAME]" at bounding box center [292, 188] width 176 height 9
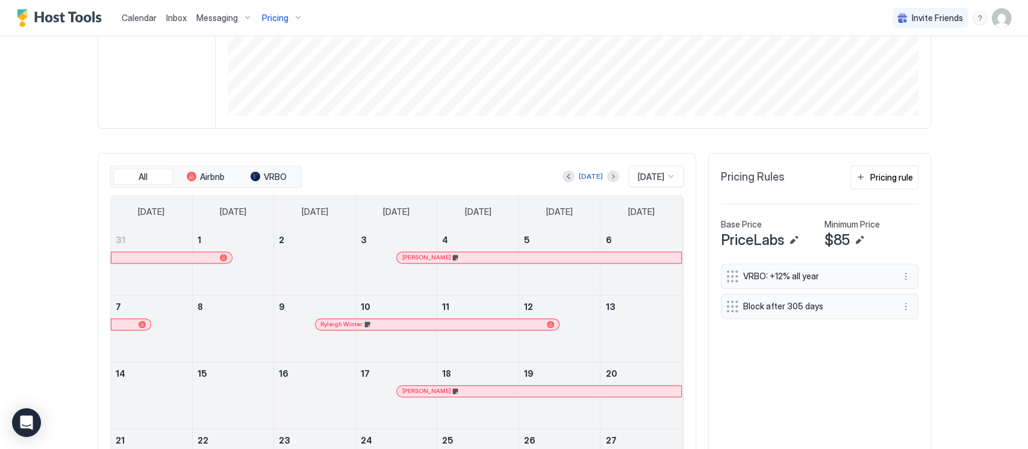
scroll to position [250, 0]
click at [607, 181] on button "Next month" at bounding box center [613, 178] width 12 height 12
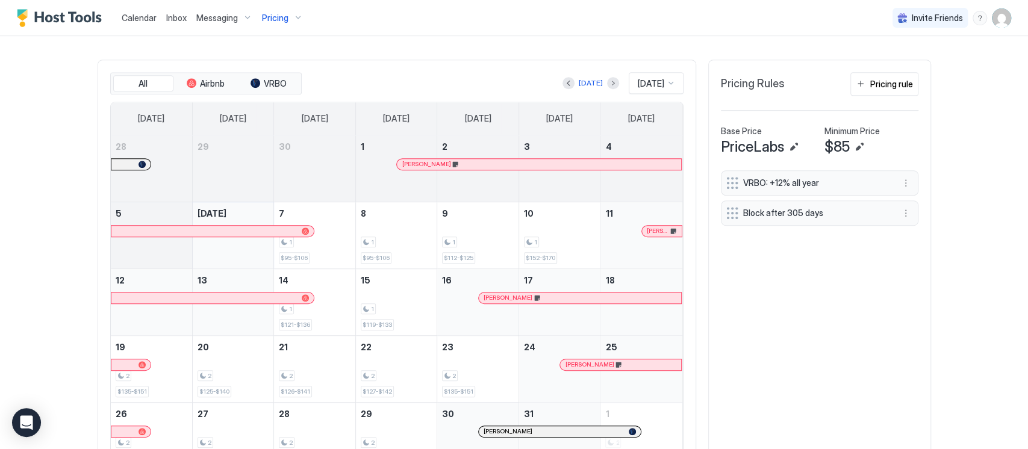
scroll to position [330, 0]
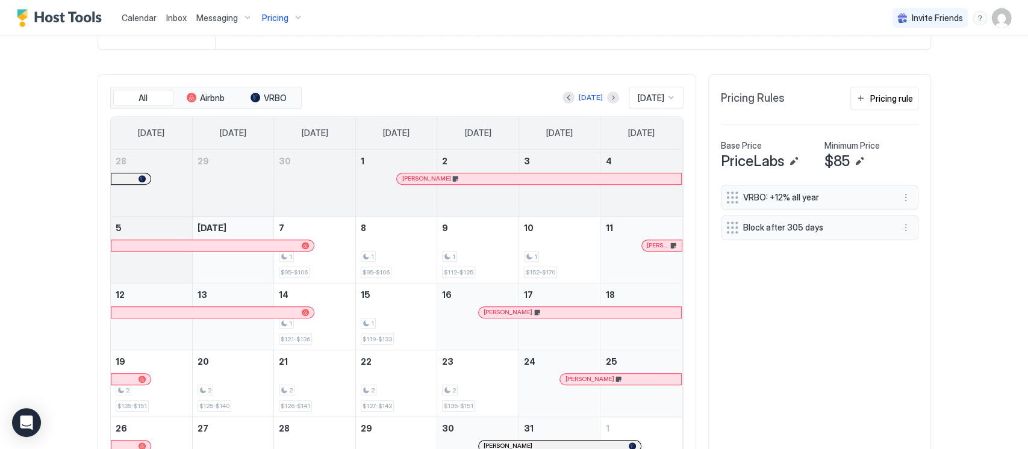
click at [466, 175] on div "[PERSON_NAME]" at bounding box center [539, 179] width 275 height 8
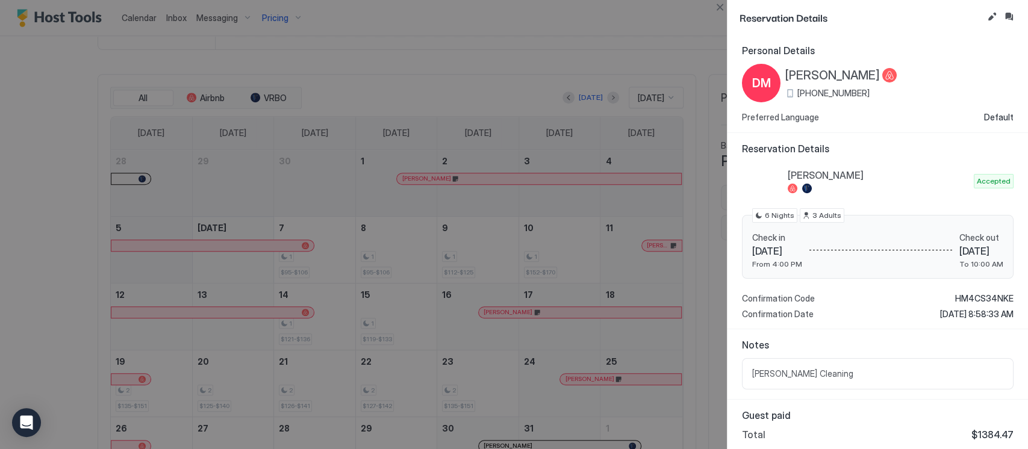
click at [488, 96] on div at bounding box center [514, 224] width 1028 height 449
click at [716, 2] on button "Close" at bounding box center [719, 7] width 14 height 14
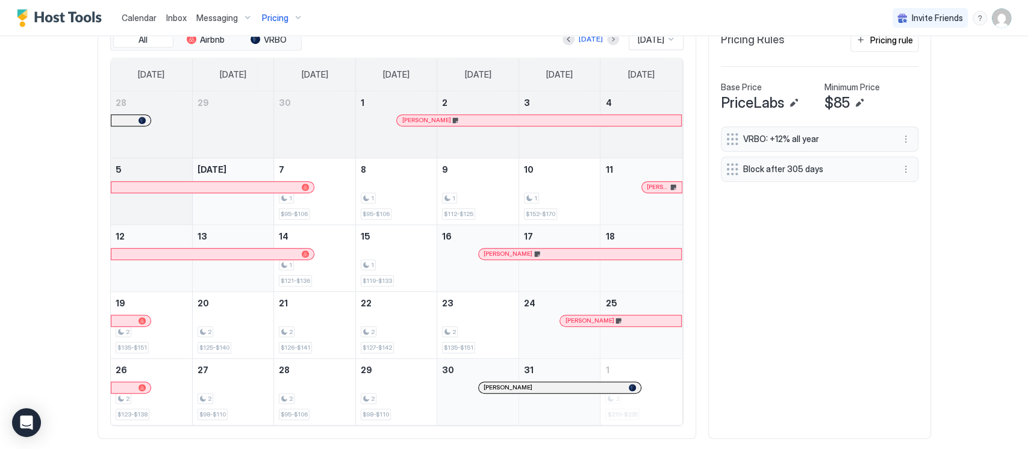
scroll to position [410, 0]
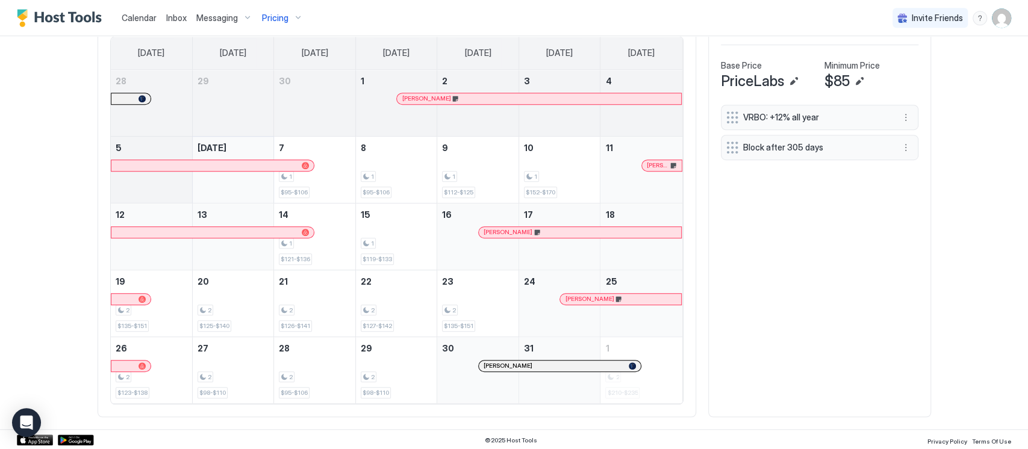
click at [512, 336] on div "[PERSON_NAME]" at bounding box center [560, 366] width 162 height 11
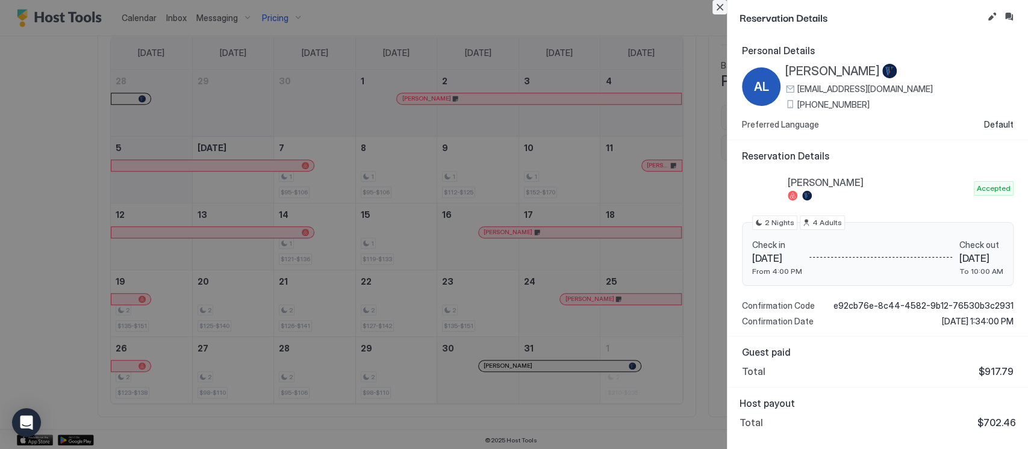
click at [721, 4] on button "Close" at bounding box center [719, 7] width 14 height 14
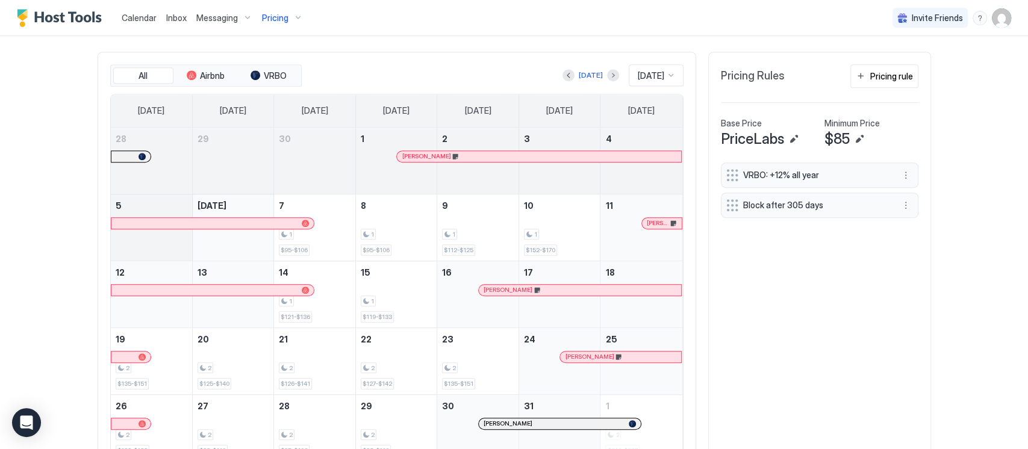
scroll to position [330, 0]
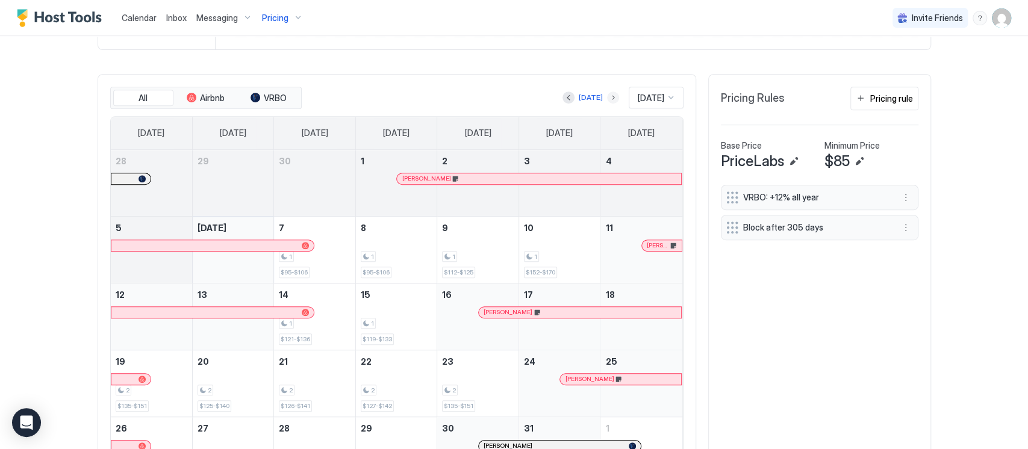
click at [607, 98] on button "Next month" at bounding box center [613, 98] width 12 height 12
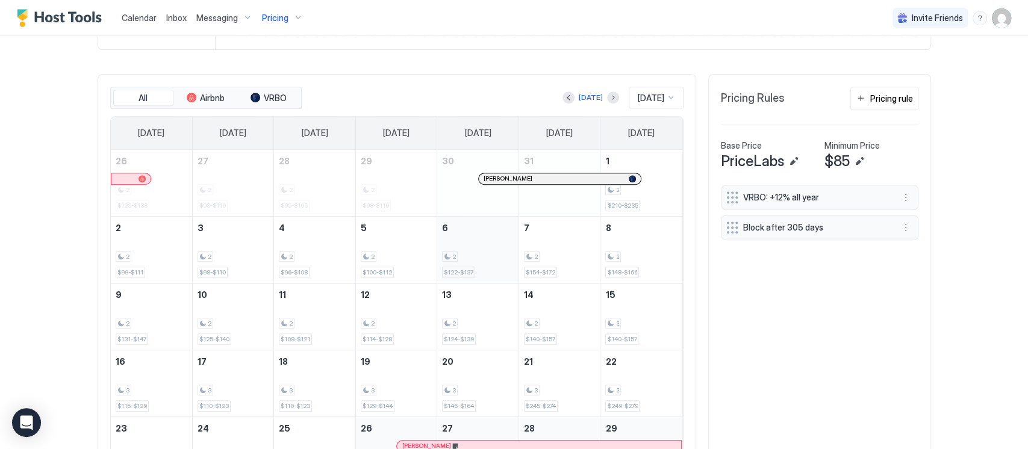
scroll to position [410, 0]
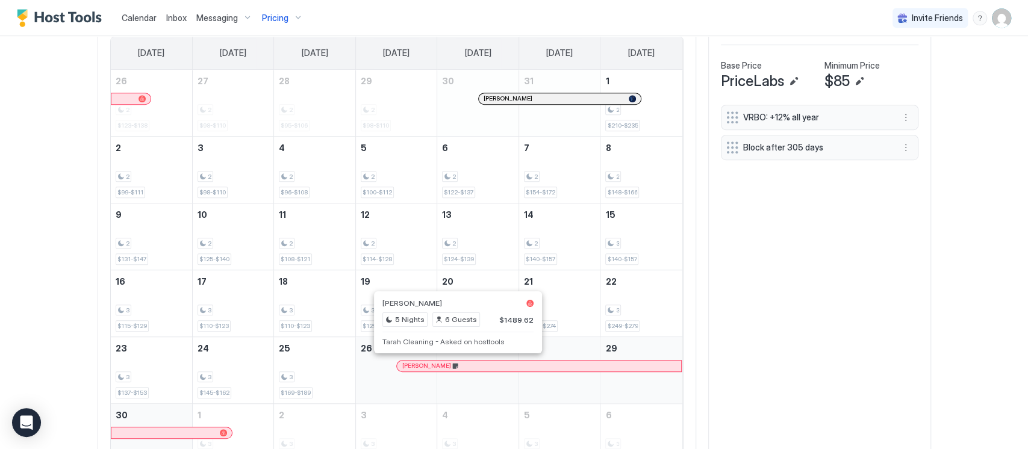
click at [455, 336] on div at bounding box center [460, 366] width 10 height 10
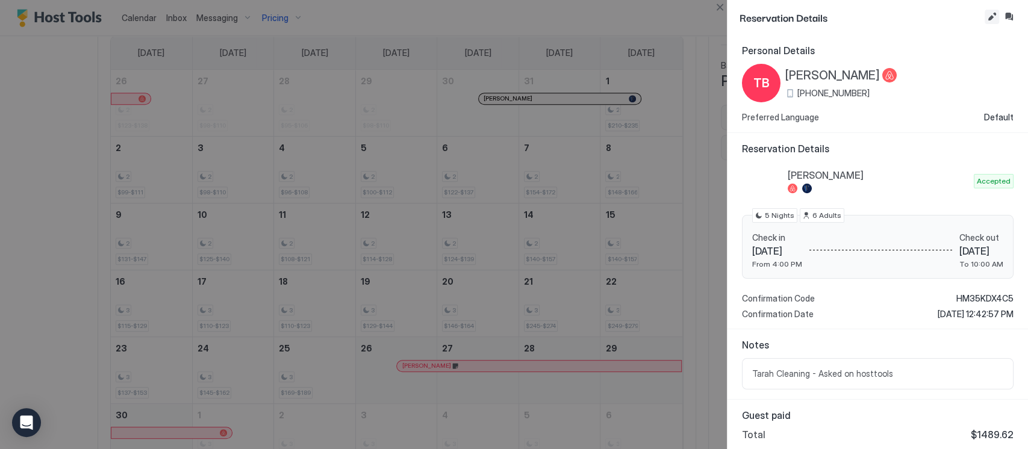
click at [770, 17] on button "Edit reservation" at bounding box center [991, 17] width 14 height 14
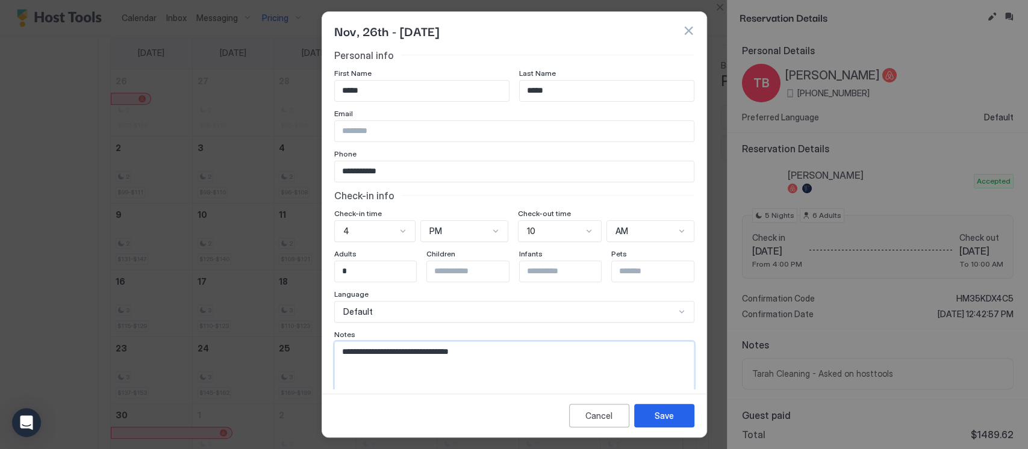
click at [458, 336] on textarea "**********" at bounding box center [508, 371] width 347 height 59
type textarea "**********"
click at [651, 336] on button "Save" at bounding box center [664, 415] width 60 height 23
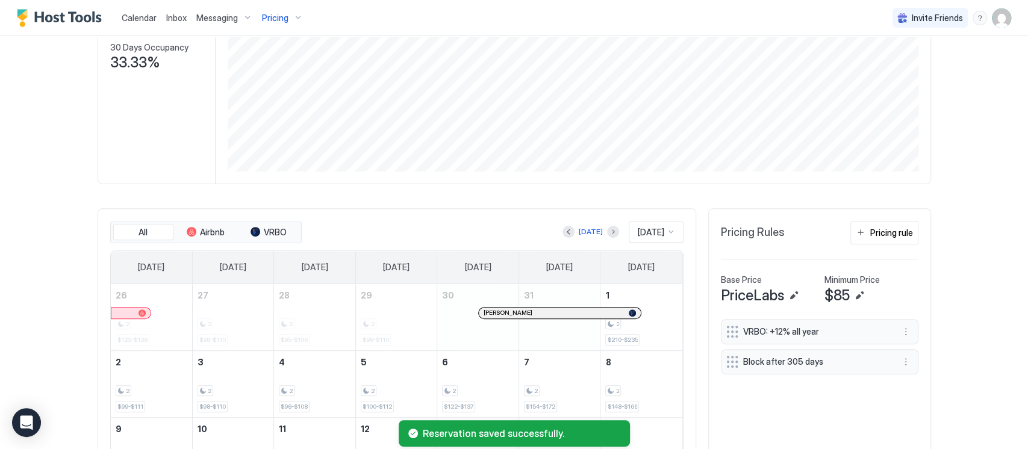
scroll to position [155, 0]
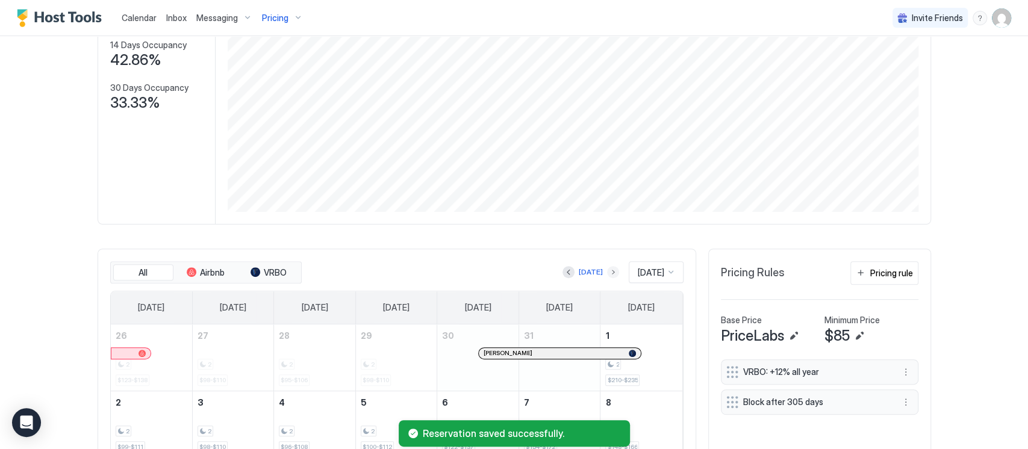
click at [607, 270] on button "Next month" at bounding box center [613, 272] width 12 height 12
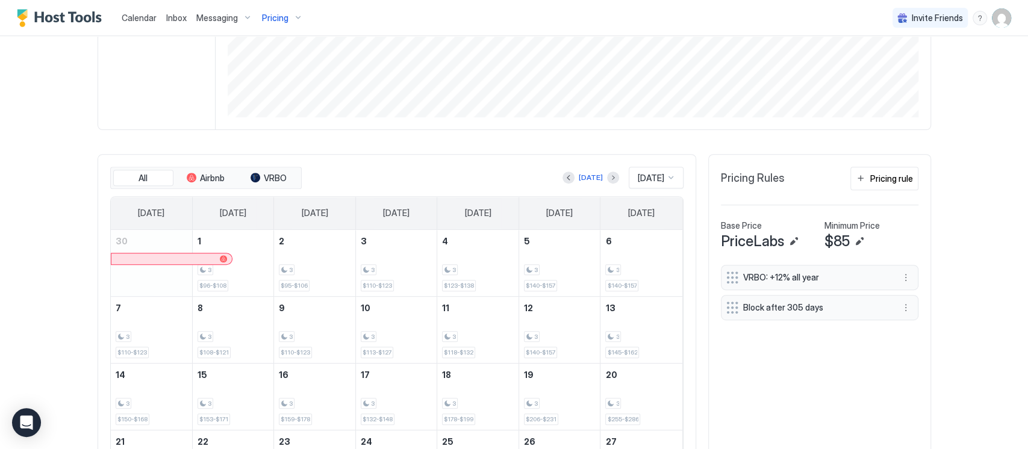
scroll to position [89, 0]
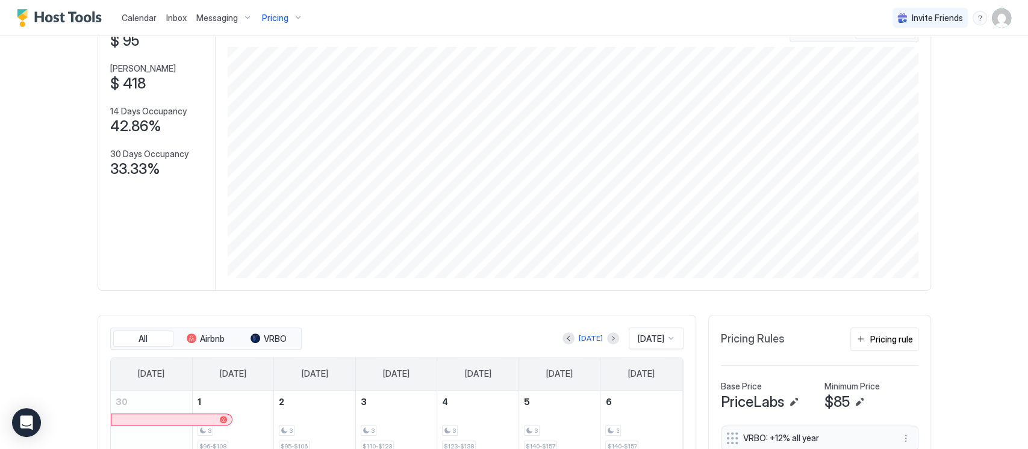
click at [289, 13] on div "Pricing" at bounding box center [282, 18] width 51 height 20
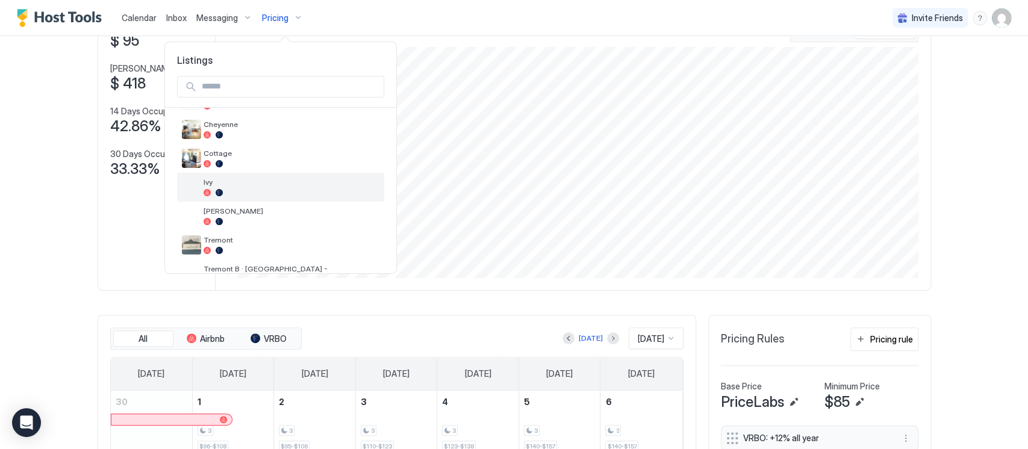
scroll to position [122, 0]
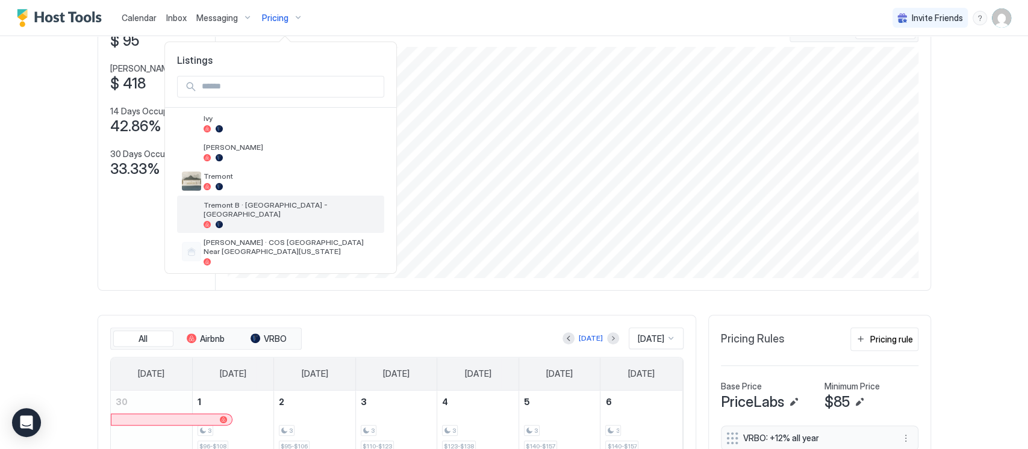
click at [228, 197] on div "Tremont B · [GEOGRAPHIC_DATA] - [GEOGRAPHIC_DATA]" at bounding box center [280, 214] width 207 height 37
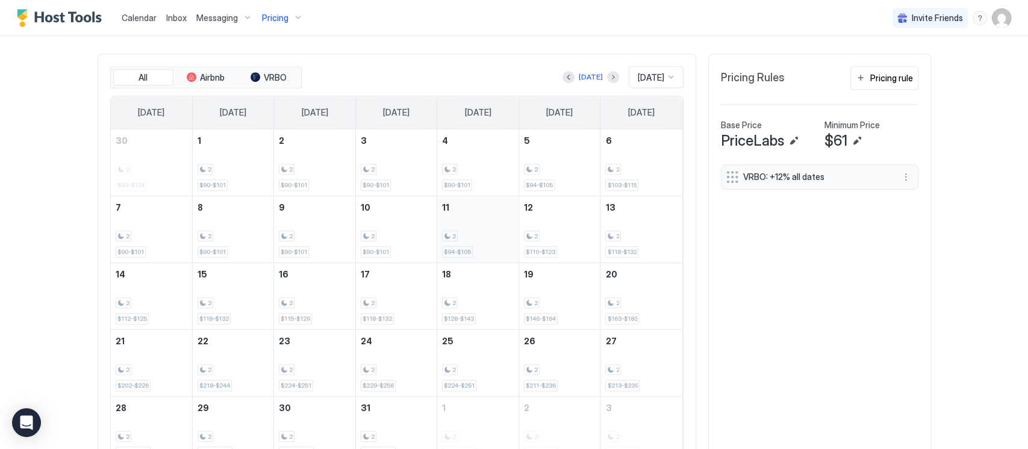
scroll to position [330, 0]
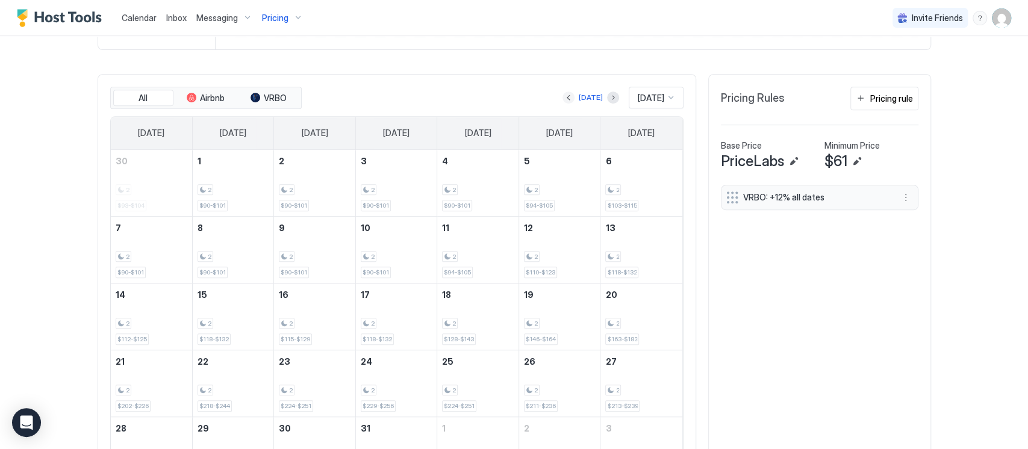
click at [562, 95] on button "Previous month" at bounding box center [568, 98] width 12 height 12
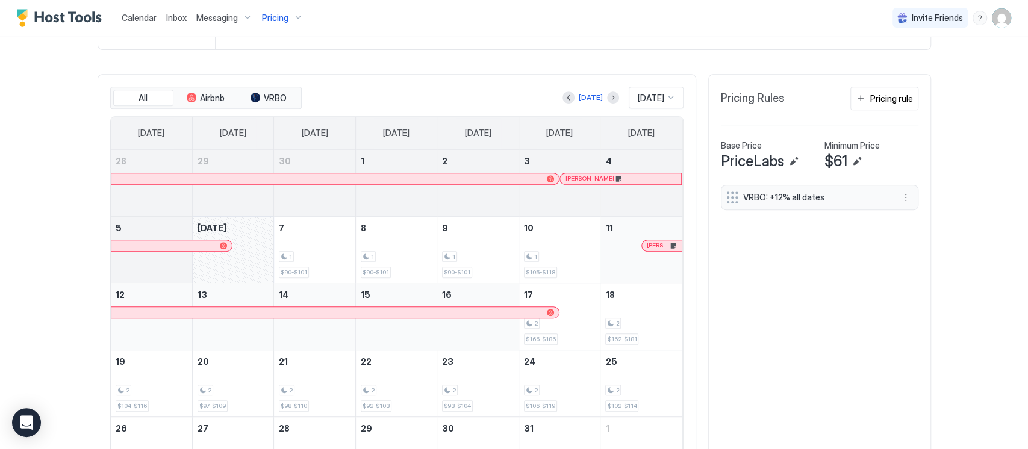
click at [607, 95] on button "Next month" at bounding box center [613, 98] width 12 height 12
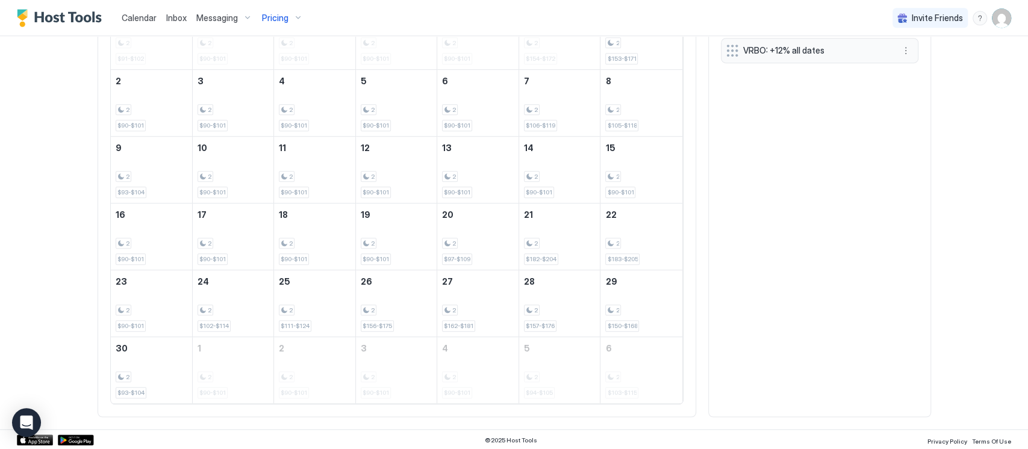
scroll to position [316, 0]
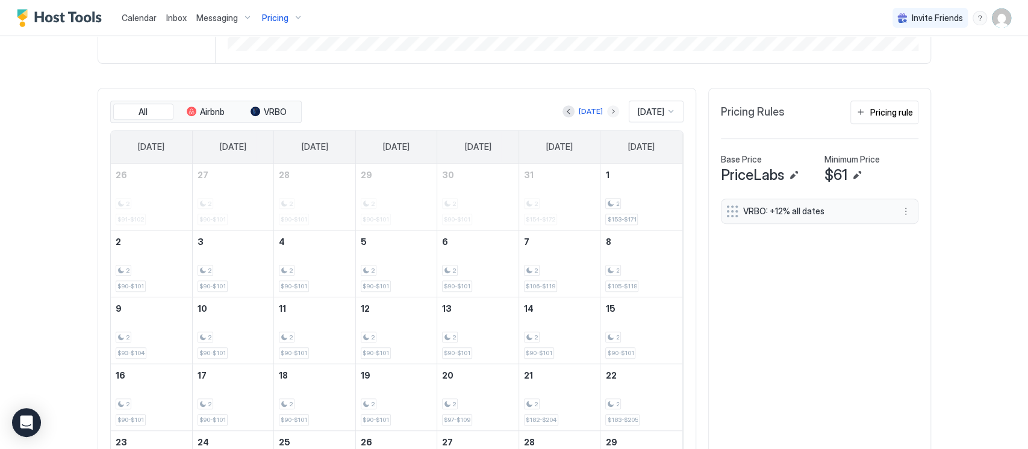
click at [607, 107] on button "Next month" at bounding box center [613, 111] width 12 height 12
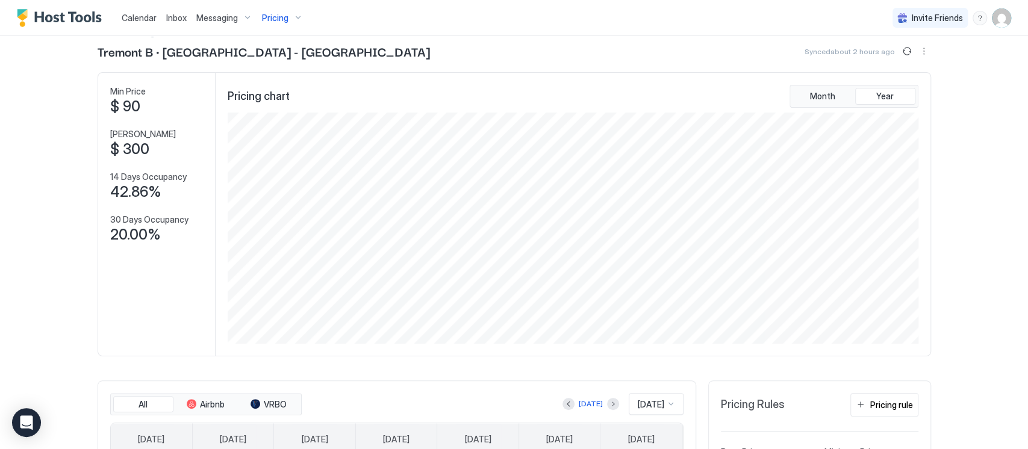
scroll to position [0, 0]
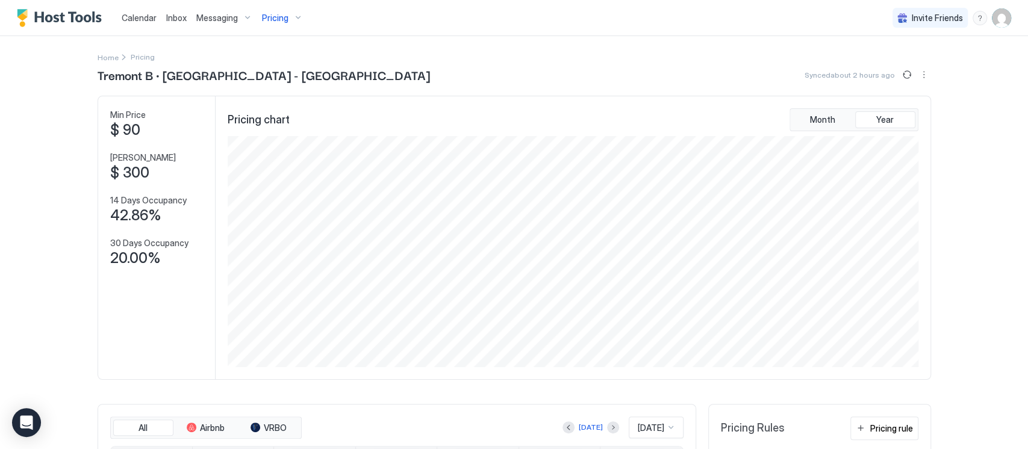
click at [279, 22] on span "Pricing" at bounding box center [275, 18] width 26 height 11
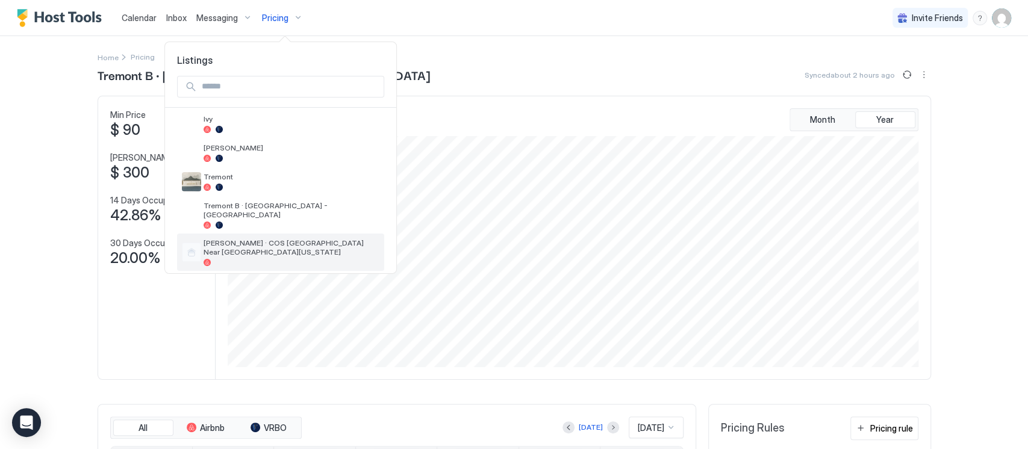
scroll to position [122, 0]
click at [214, 243] on span "[PERSON_NAME] · COS [GEOGRAPHIC_DATA] Near [GEOGRAPHIC_DATA][US_STATE]" at bounding box center [292, 247] width 176 height 18
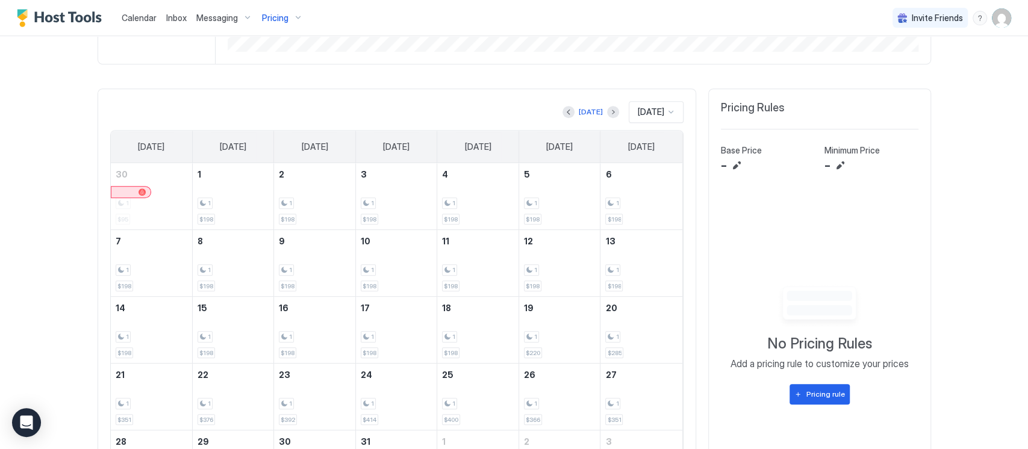
scroll to position [288, 0]
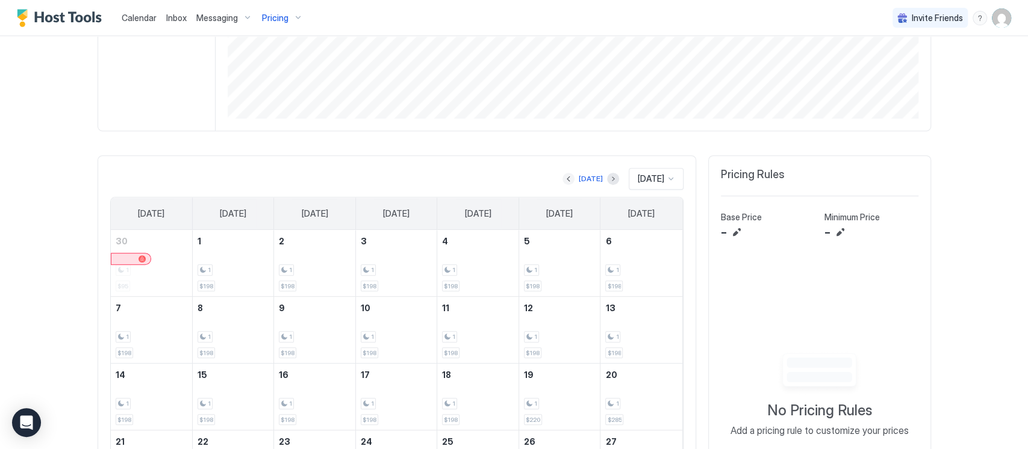
click at [562, 175] on button "Previous month" at bounding box center [568, 179] width 12 height 12
click at [562, 173] on button "Previous month" at bounding box center [568, 179] width 12 height 12
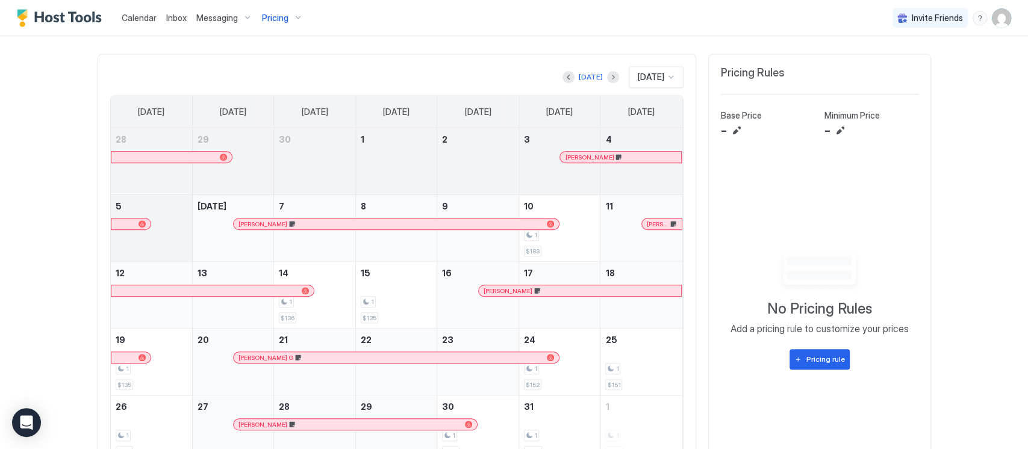
scroll to position [368, 0]
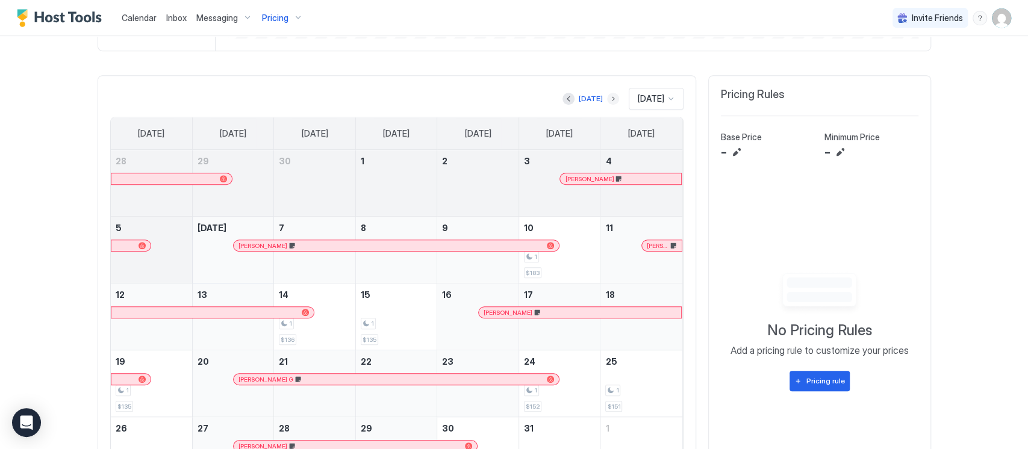
click at [607, 99] on button "Next month" at bounding box center [613, 99] width 12 height 12
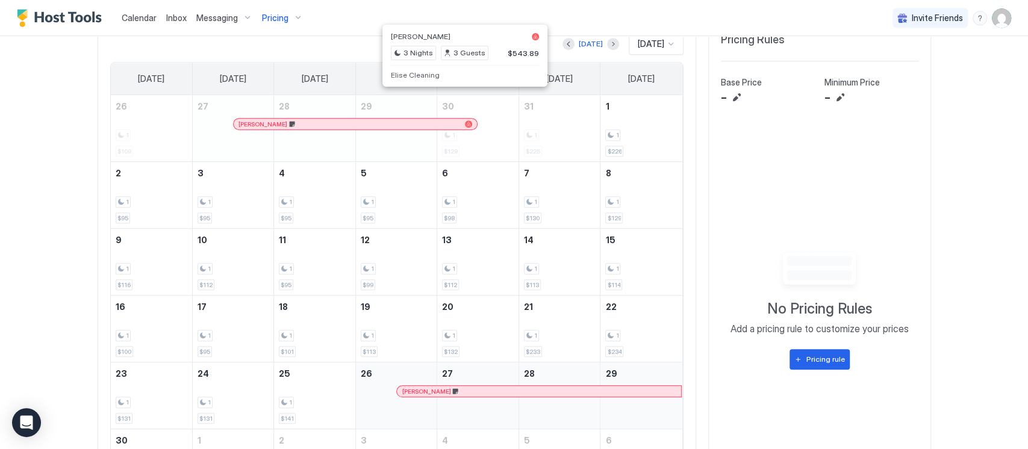
scroll to position [275, 0]
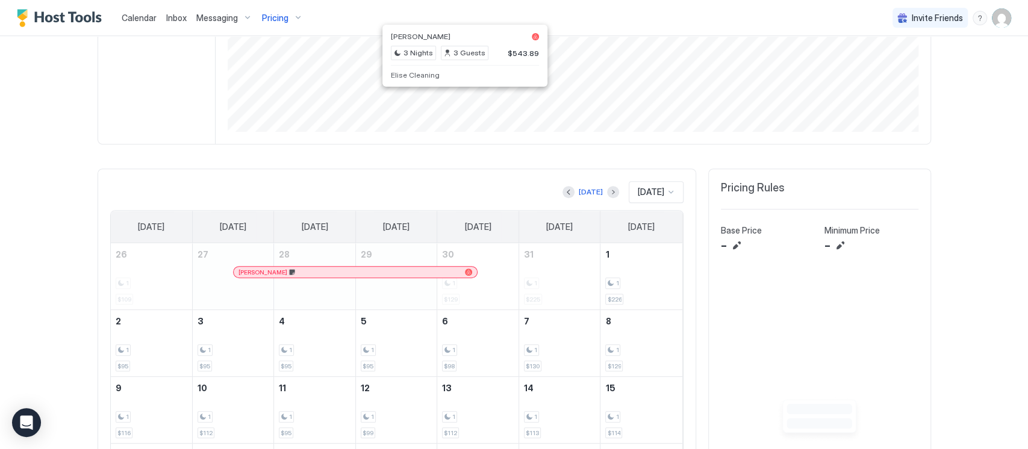
click at [607, 186] on div at bounding box center [613, 192] width 12 height 12
click at [607, 188] on button "Next month" at bounding box center [613, 192] width 12 height 12
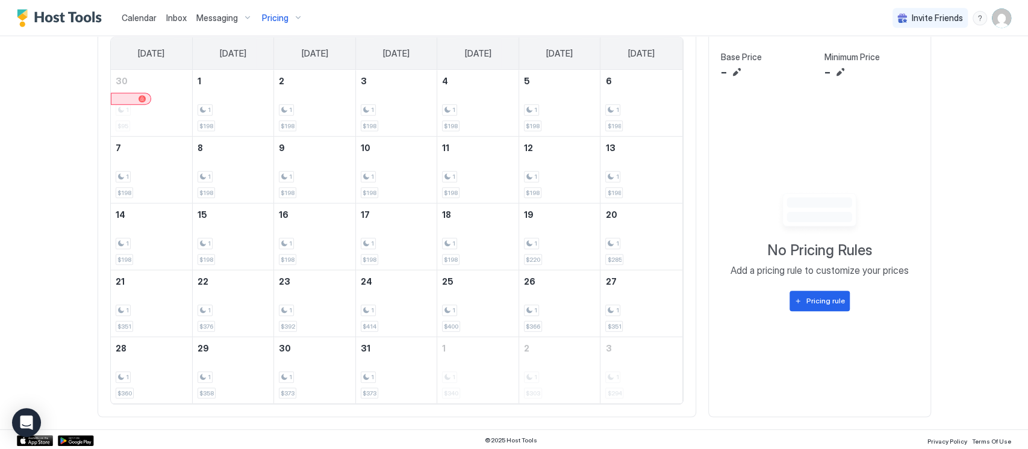
scroll to position [368, 0]
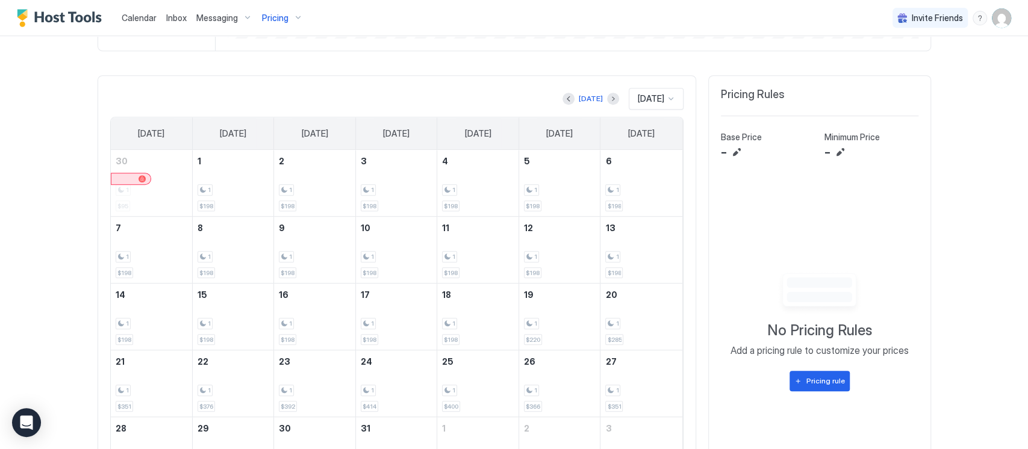
click at [600, 84] on div "Today Dec 2025 Sunday Monday Tuesday Wednesday Thursday Friday Saturday 30 1 $9…" at bounding box center [397, 286] width 598 height 423
click at [607, 101] on button "Next month" at bounding box center [613, 99] width 12 height 12
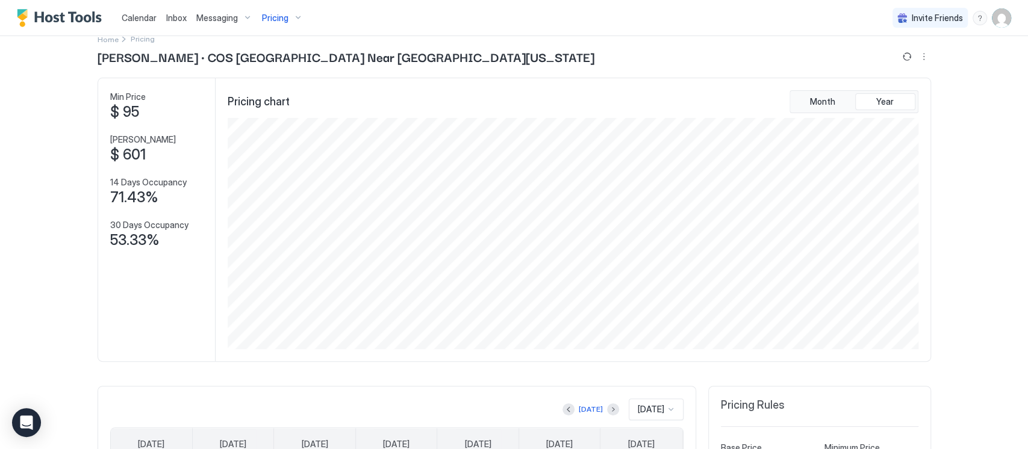
scroll to position [0, 0]
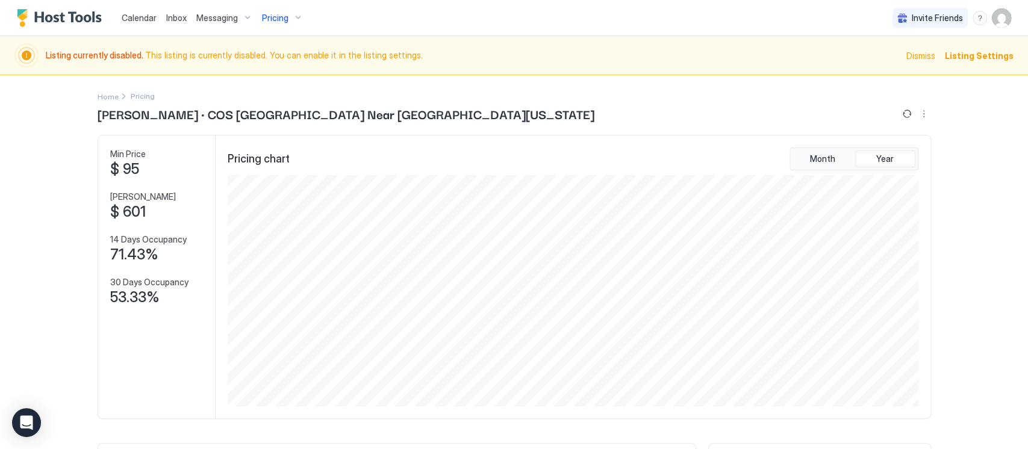
click at [145, 17] on span "Calendar" at bounding box center [139, 18] width 35 height 10
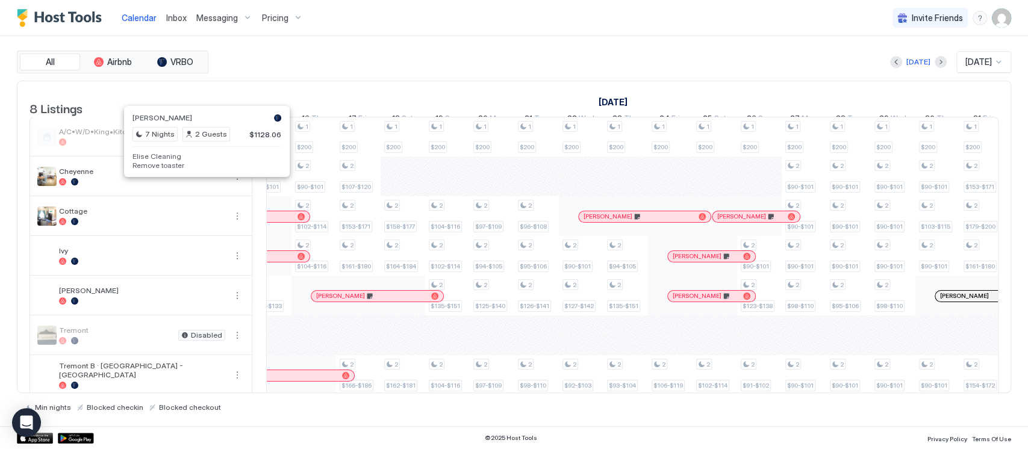
scroll to position [0, 1127]
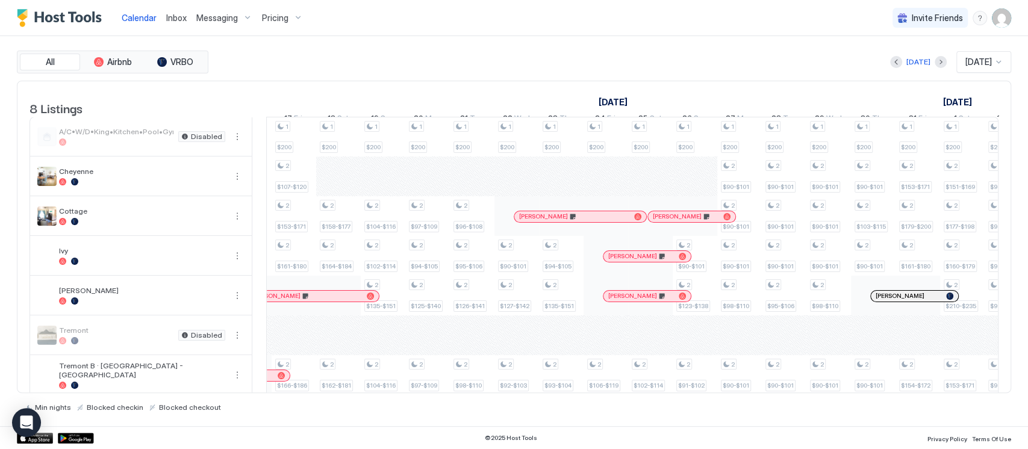
scroll to position [0, 1302]
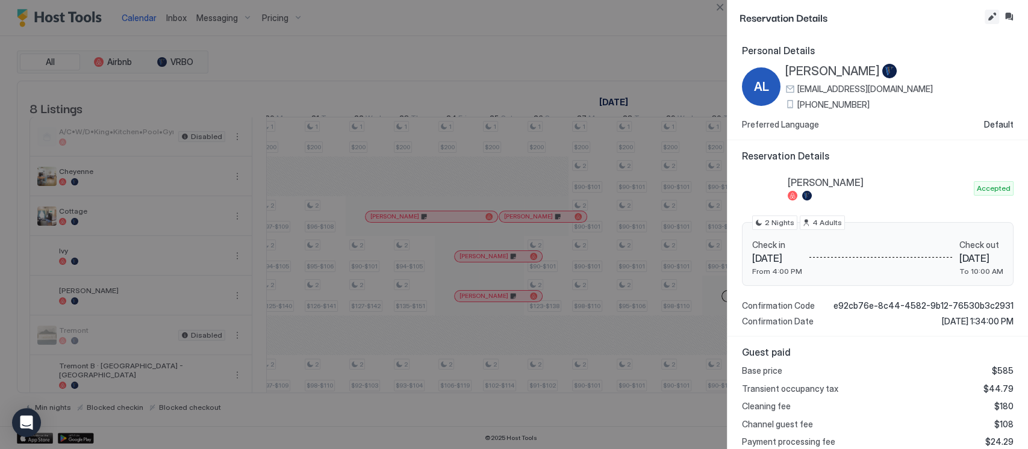
click at [992, 21] on button "Edit reservation" at bounding box center [991, 17] width 14 height 14
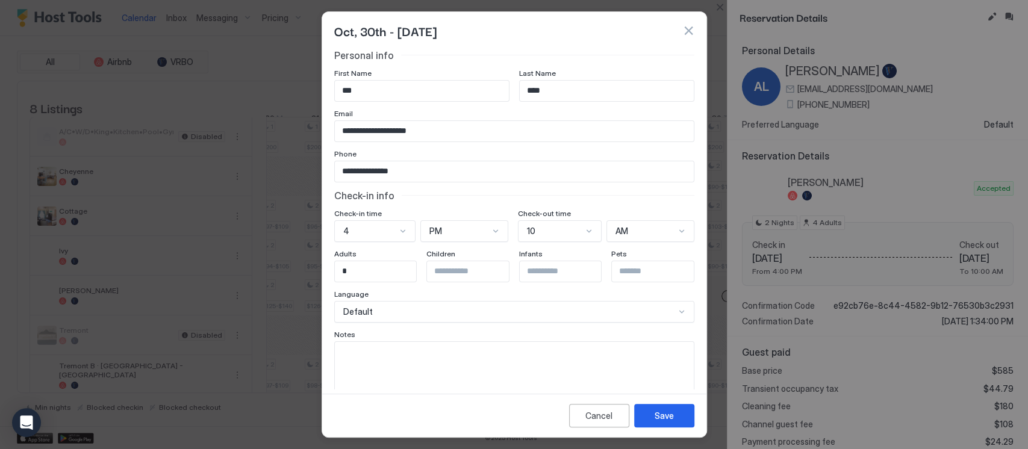
click at [488, 374] on textarea "Input Field" at bounding box center [514, 371] width 359 height 59
type textarea "**********"
click at [654, 419] on div "Save" at bounding box center [663, 415] width 19 height 13
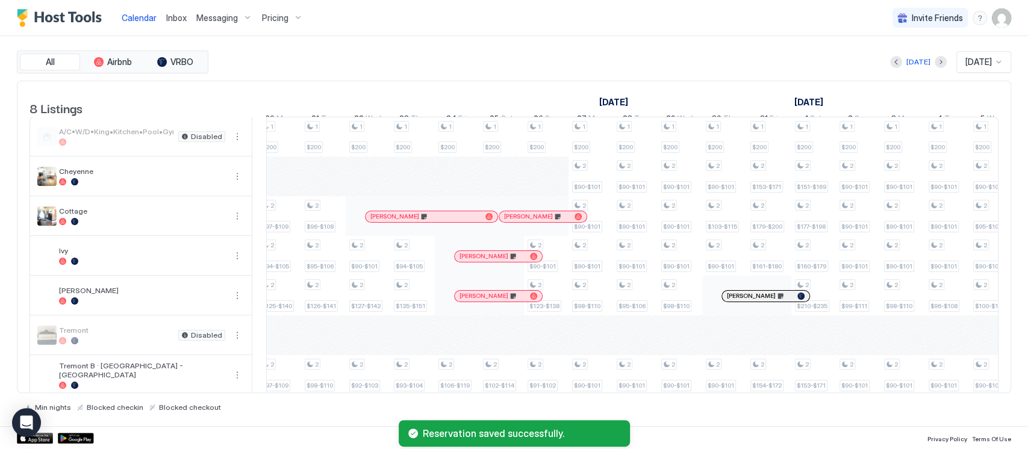
click at [761, 300] on div "[PERSON_NAME]" at bounding box center [760, 296] width 66 height 8
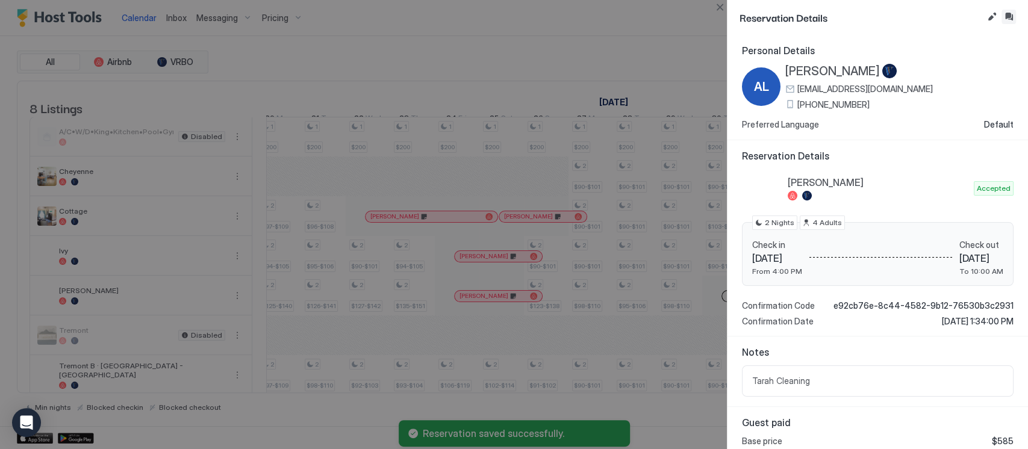
click at [1008, 13] on button "Inbox" at bounding box center [1008, 17] width 14 height 14
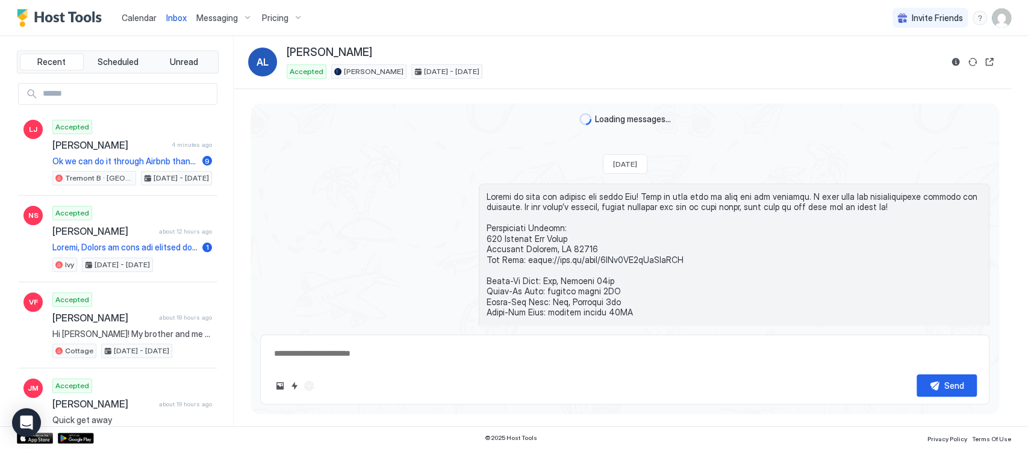
type textarea "*"
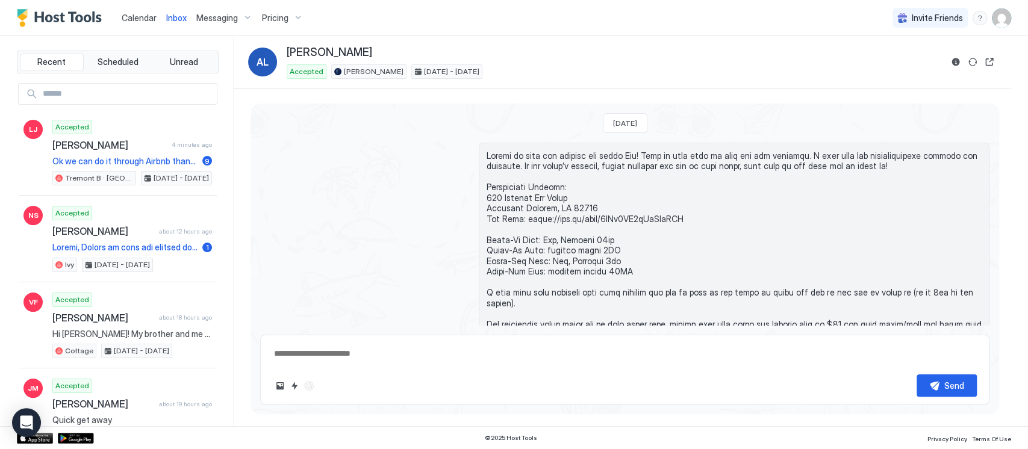
click at [158, 92] on input "Input Field" at bounding box center [127, 94] width 179 height 20
type input "********"
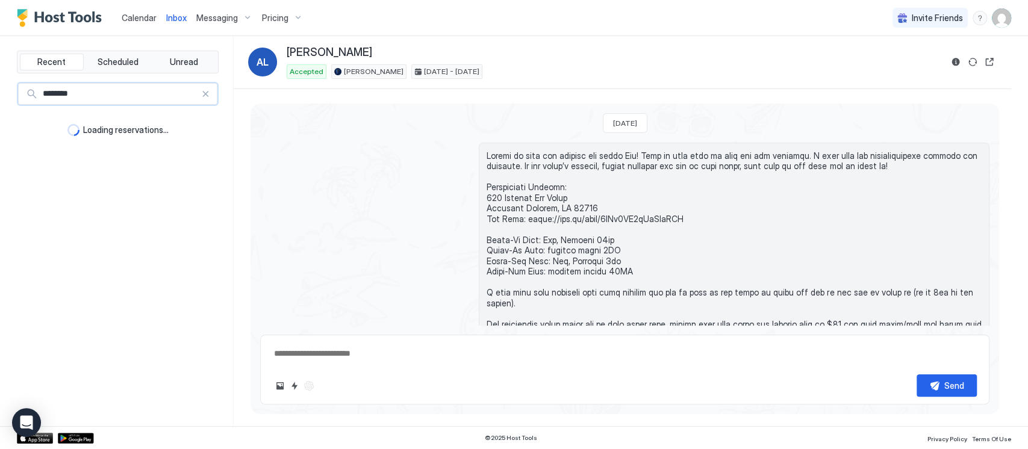
type textarea "*"
click at [50, 90] on input "********" at bounding box center [119, 94] width 163 height 20
type input "****"
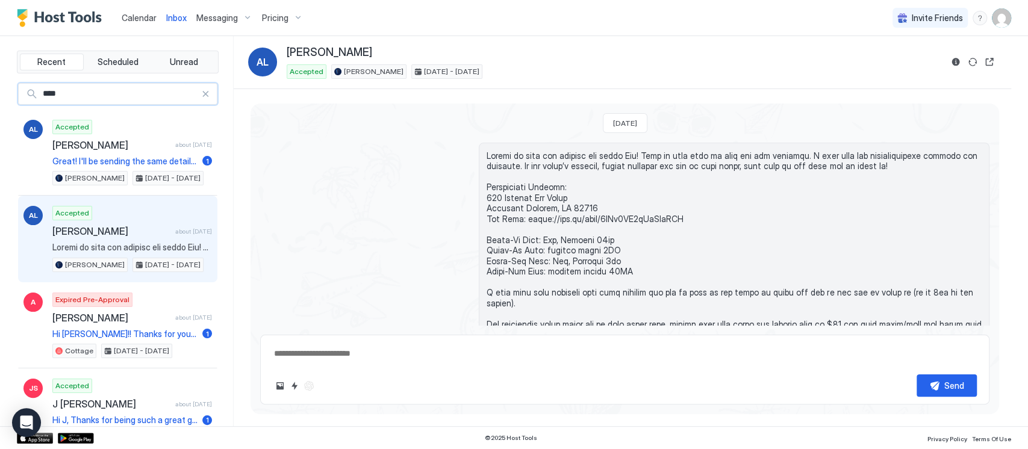
type textarea "*"
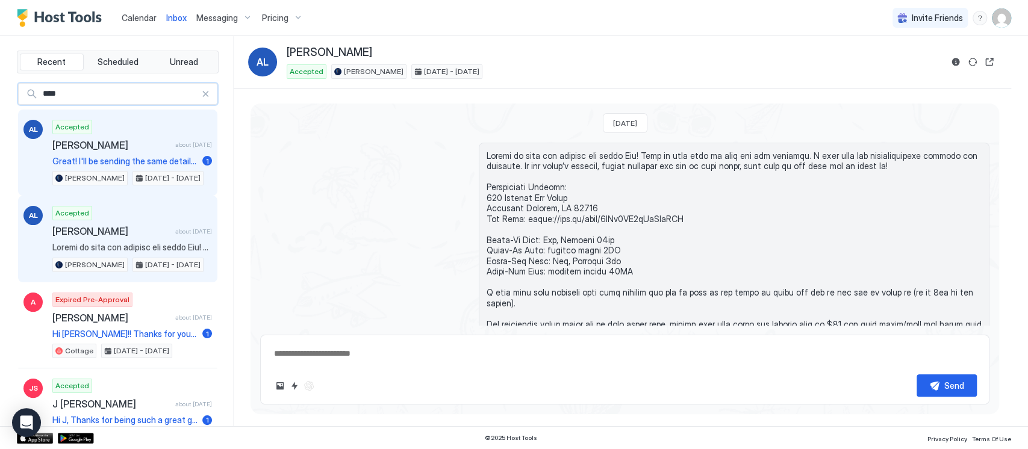
type input "****"
click at [114, 156] on span "Great! I'll be sending the same details over that you've seen before :)" at bounding box center [124, 161] width 145 height 11
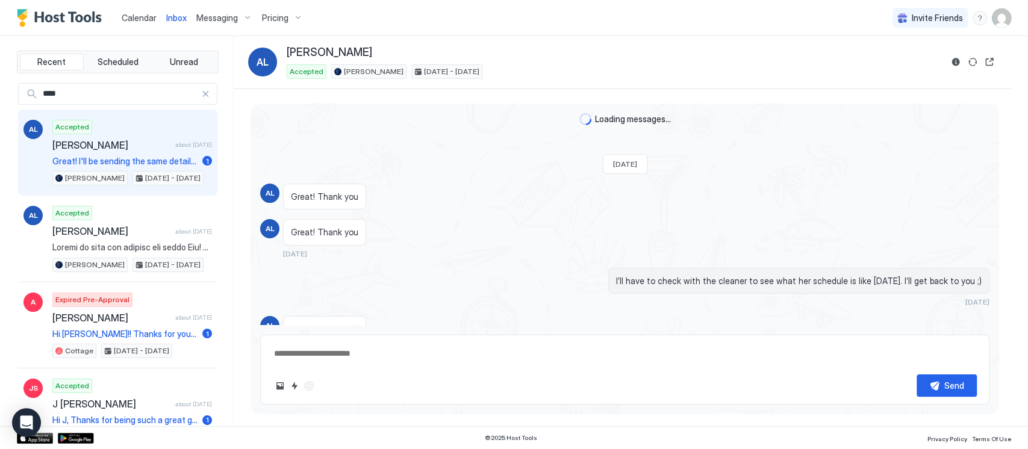
scroll to position [802, 0]
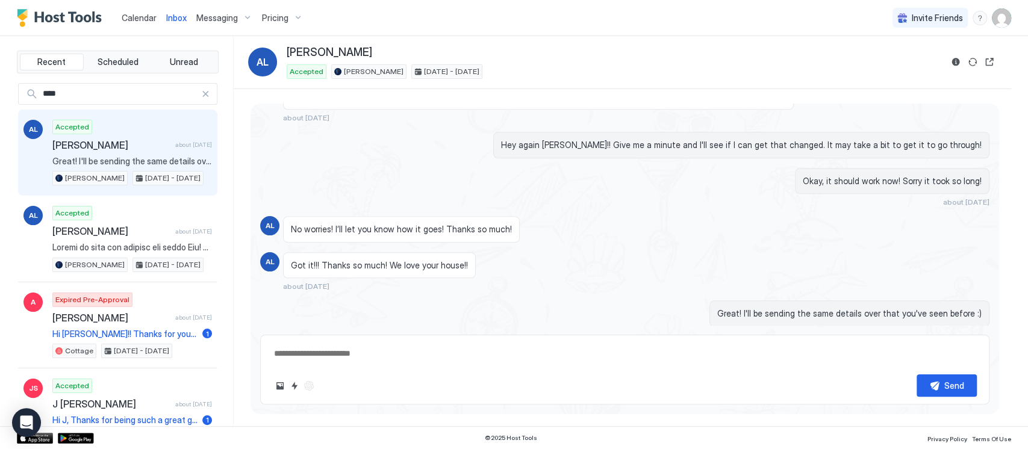
type textarea "*"
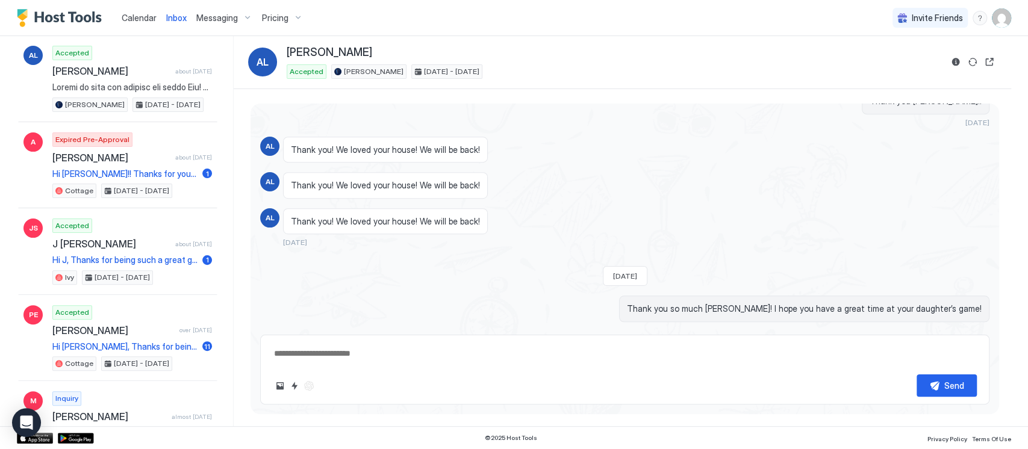
scroll to position [0, 0]
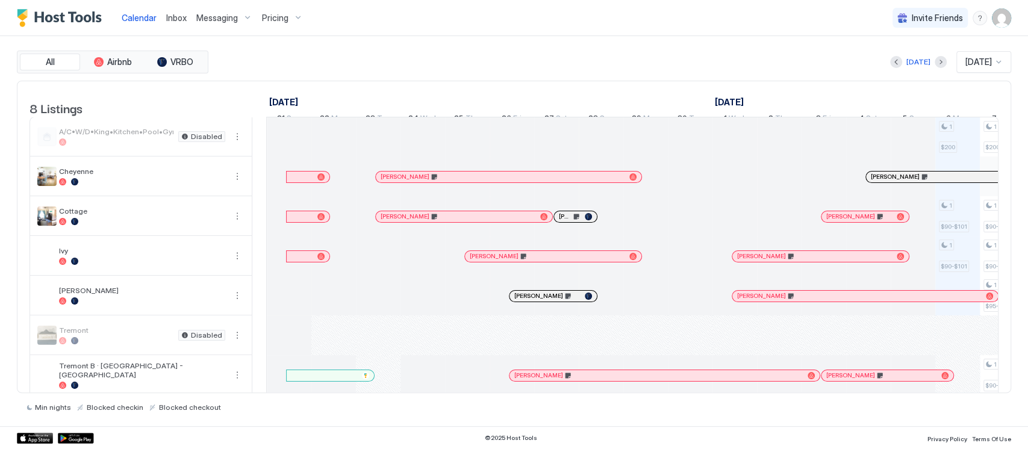
scroll to position [0, 669]
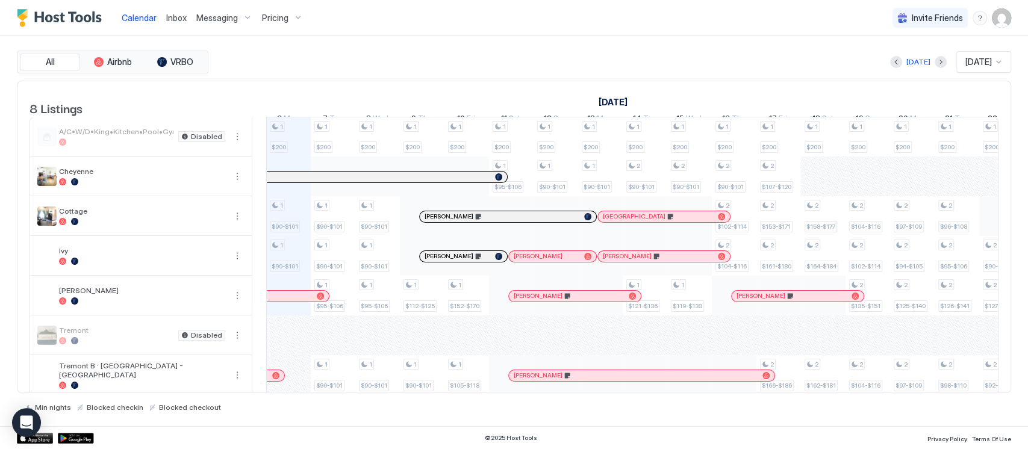
click at [583, 260] on div "[PERSON_NAME]" at bounding box center [553, 256] width 78 height 8
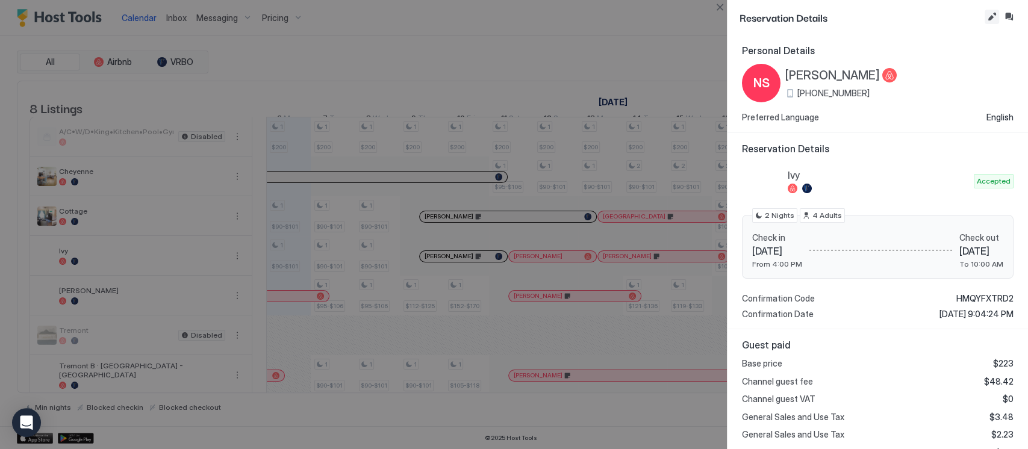
click at [992, 20] on button "Edit reservation" at bounding box center [991, 17] width 14 height 14
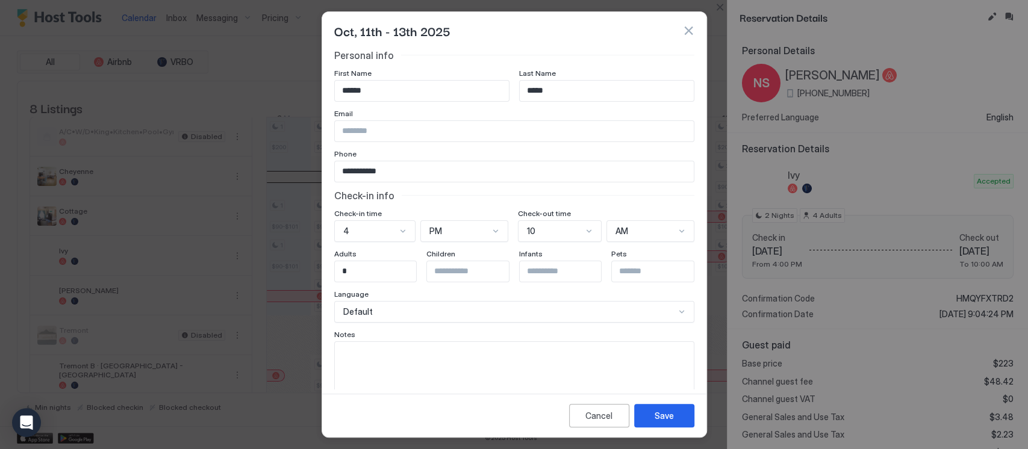
click at [447, 353] on textarea "Input Field" at bounding box center [514, 371] width 359 height 59
type textarea "**********"
click at [650, 418] on button "Save" at bounding box center [664, 415] width 60 height 23
